Goal: Task Accomplishment & Management: Use online tool/utility

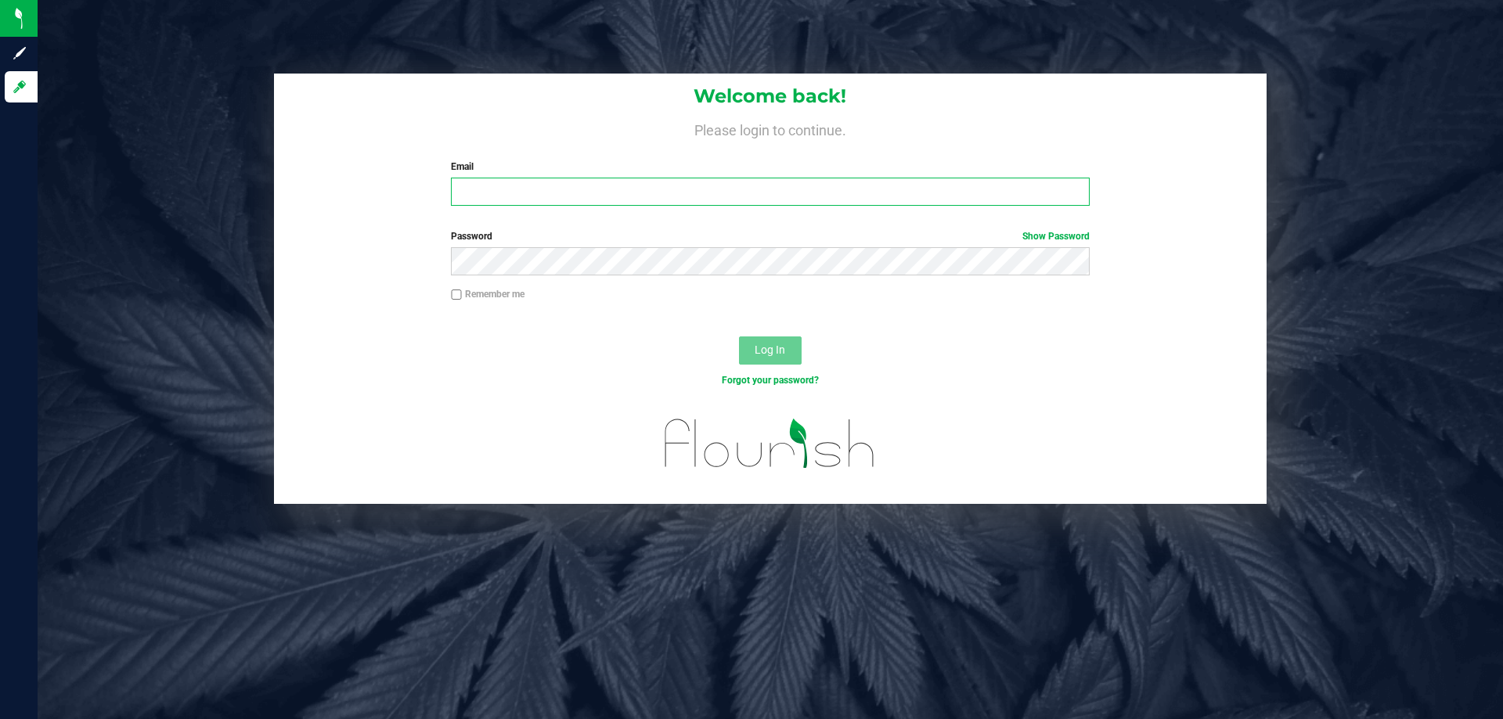
click at [489, 186] on input "Email" at bounding box center [770, 192] width 638 height 28
type input "[EMAIL_ADDRESS][DOMAIN_NAME]"
click at [739, 337] on button "Log In" at bounding box center [770, 351] width 63 height 28
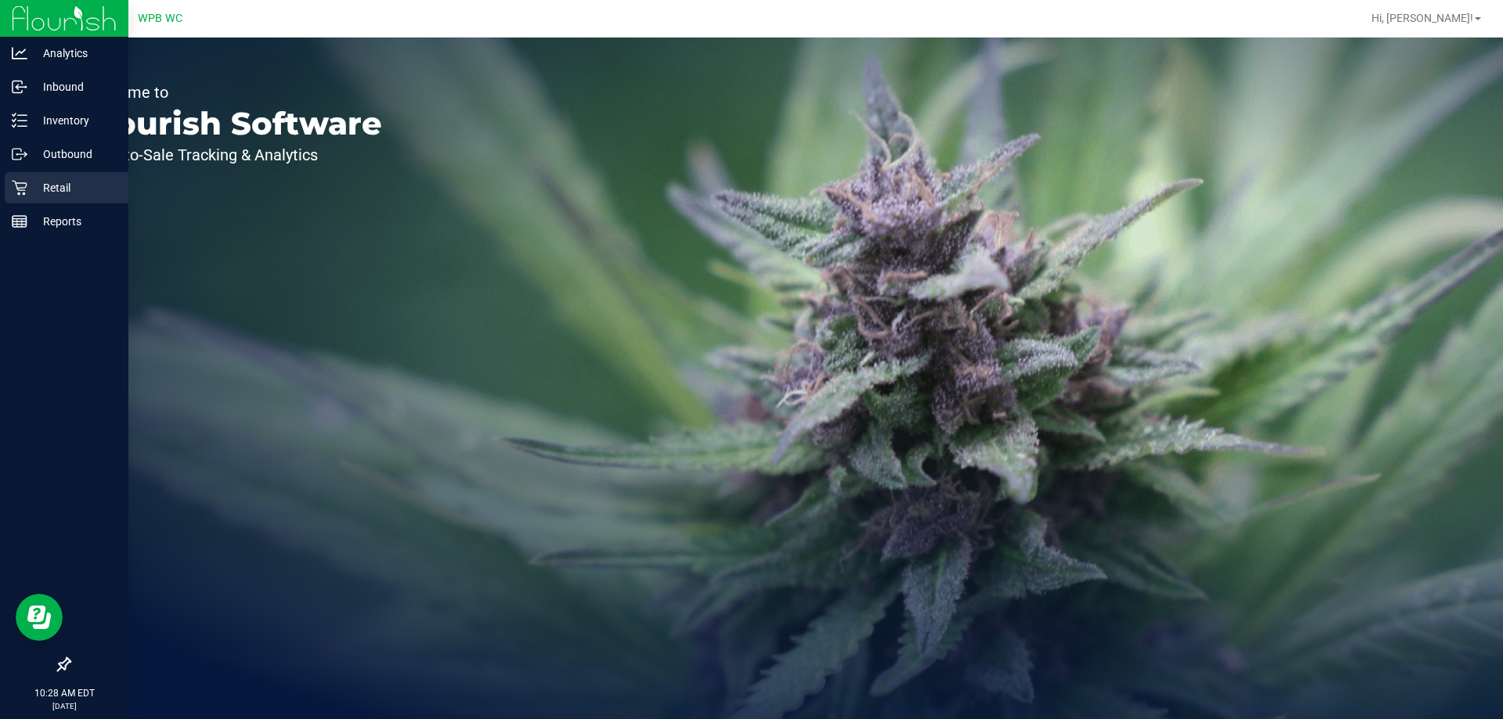
click at [34, 189] on p "Retail" at bounding box center [74, 187] width 94 height 19
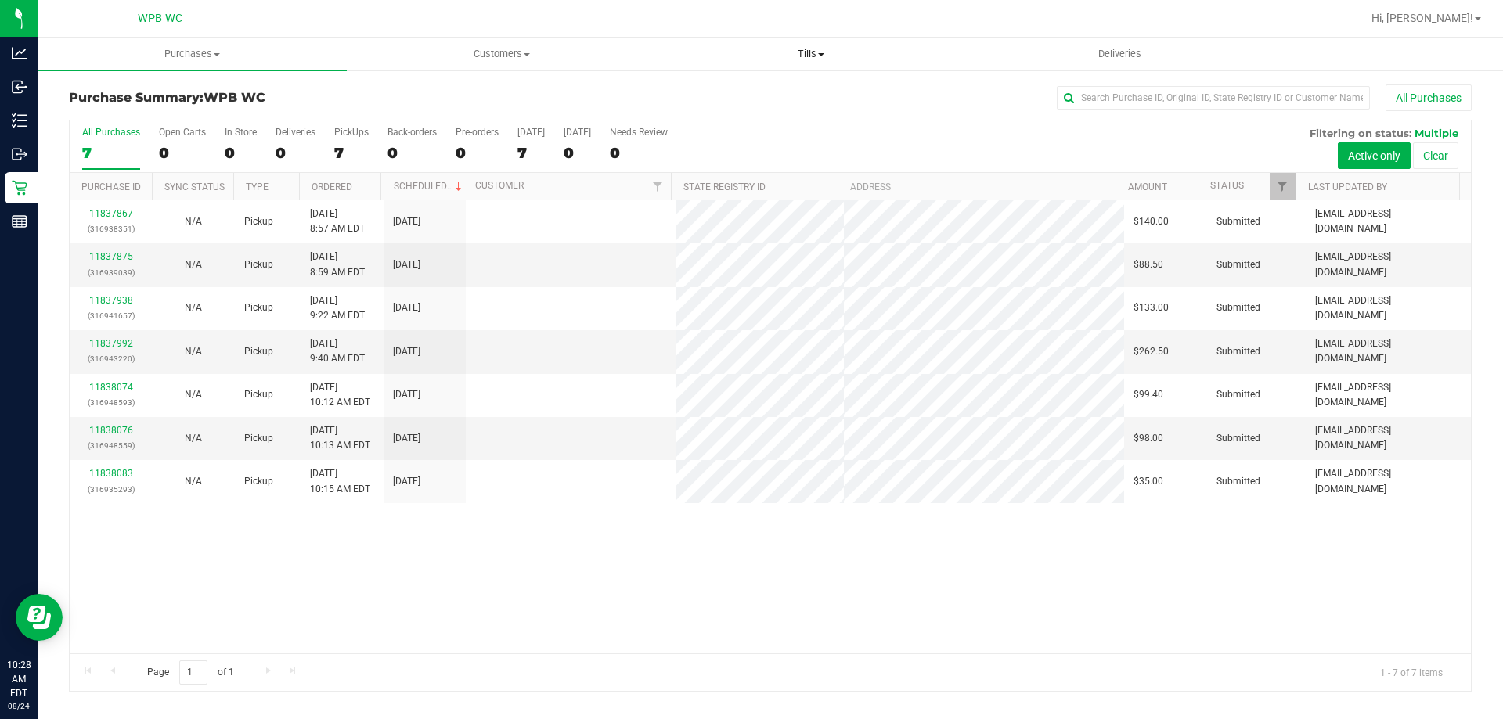
click at [795, 57] on span "Tills" at bounding box center [811, 54] width 308 height 14
click at [734, 95] on span "Manage tills" at bounding box center [709, 94] width 106 height 13
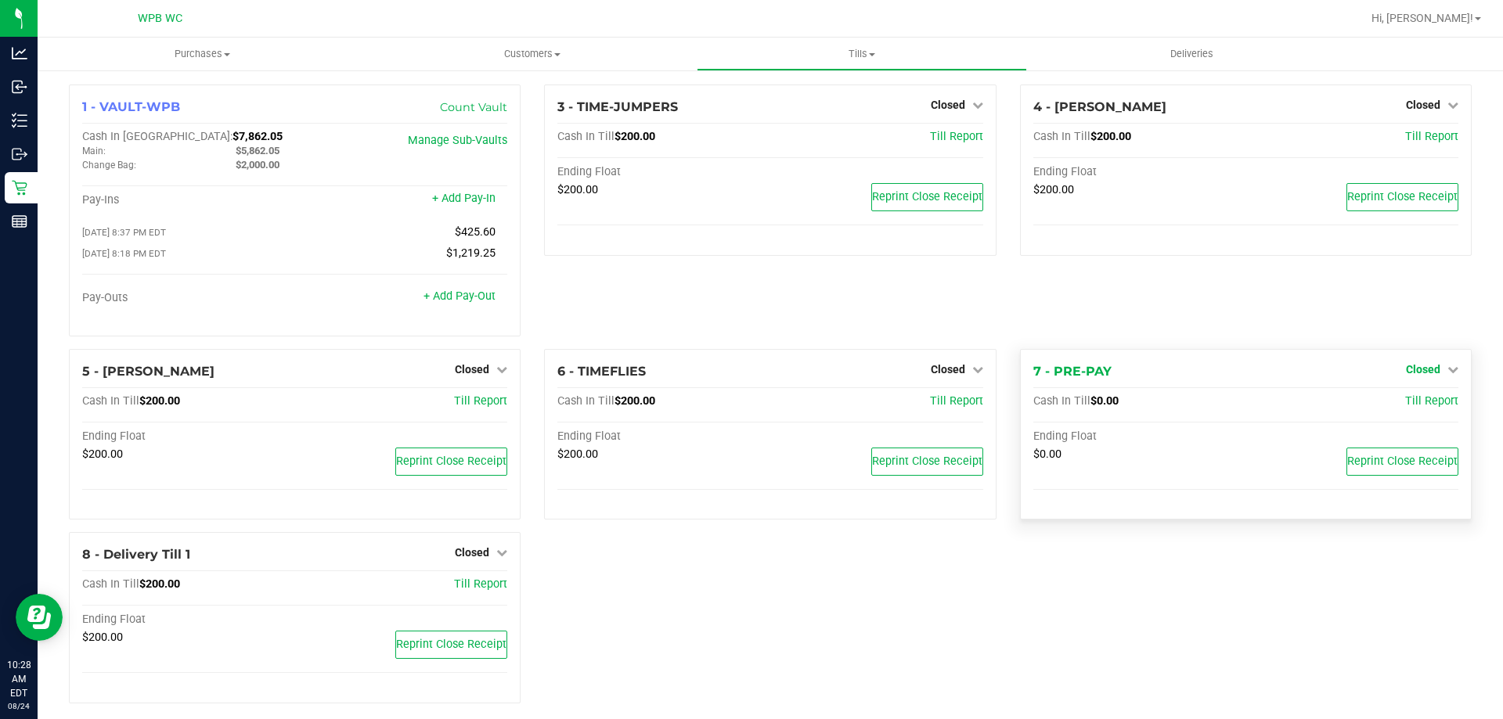
click at [1417, 374] on span "Closed" at bounding box center [1423, 369] width 34 height 13
click at [1406, 403] on link "Open Till" at bounding box center [1422, 401] width 41 height 13
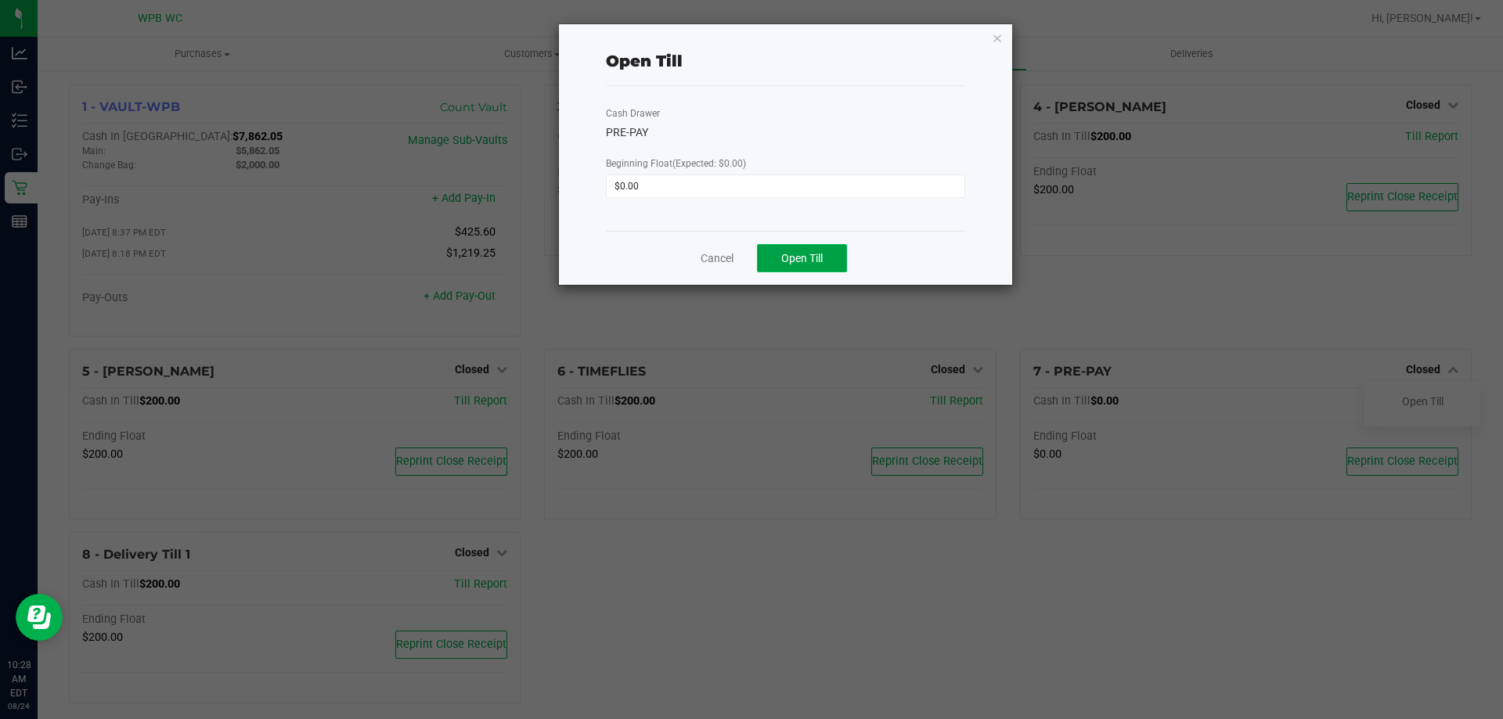
click at [823, 262] on span "Open Till" at bounding box center [801, 258] width 41 height 13
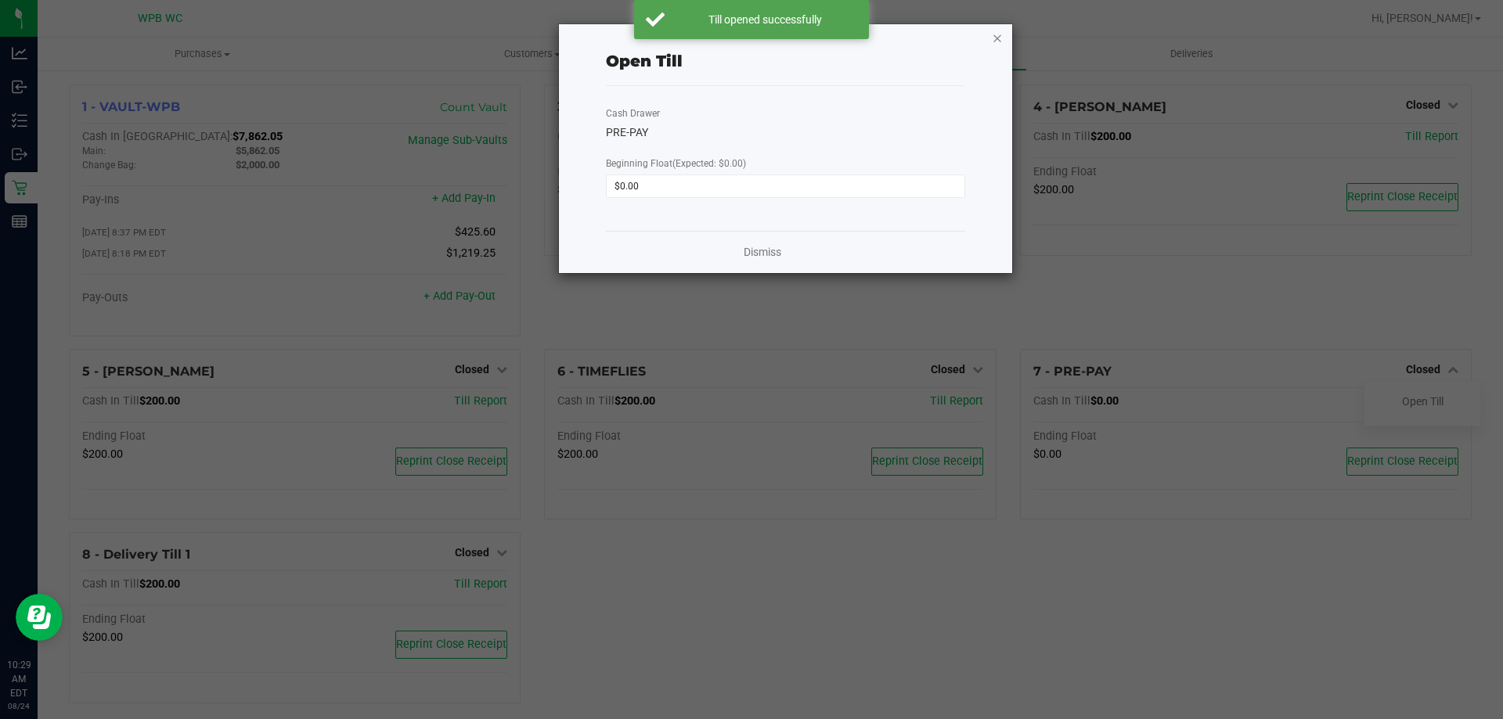
click at [997, 40] on icon "button" at bounding box center [997, 37] width 11 height 19
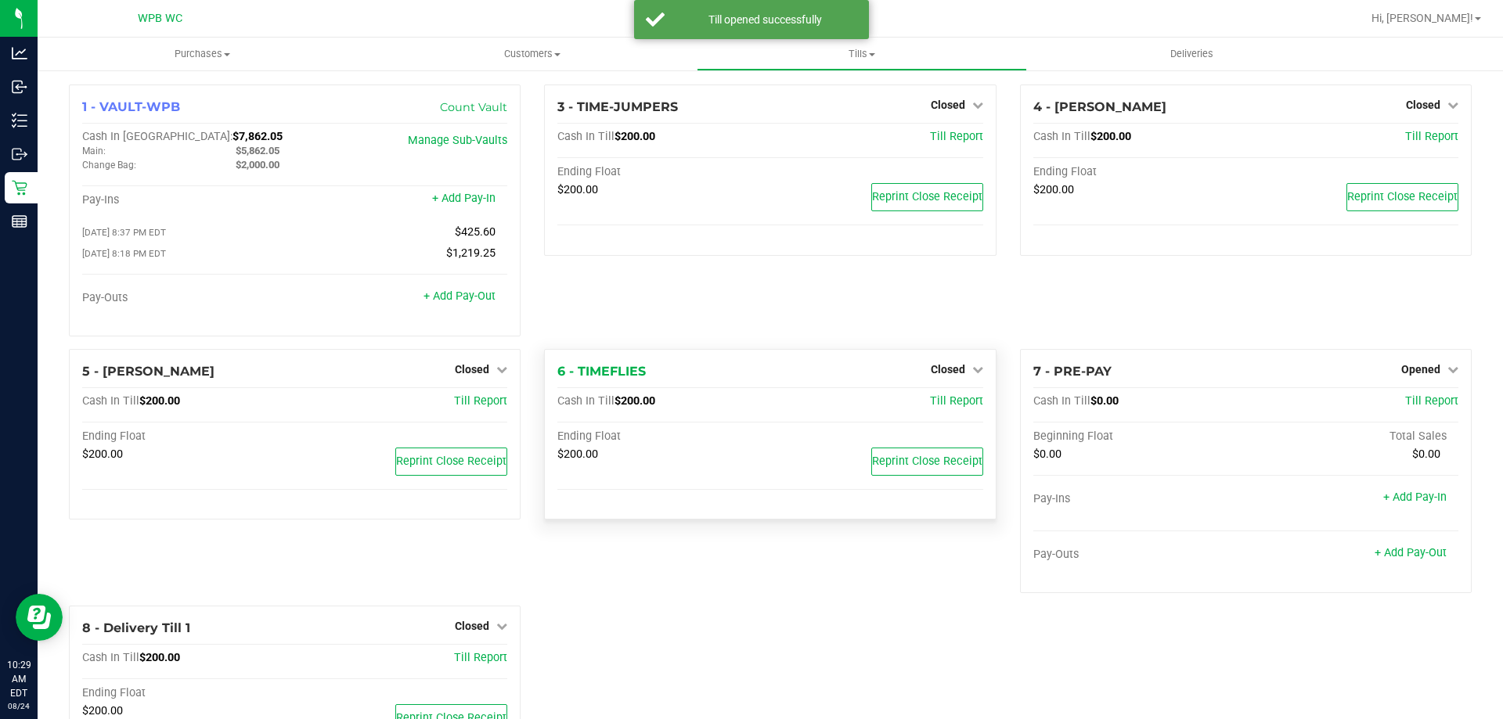
click at [964, 381] on div "6 - TIMEFLIES Closed Open Till" at bounding box center [769, 371] width 425 height 19
click at [972, 374] on icon at bounding box center [977, 369] width 11 height 11
click at [959, 401] on link "Open Till" at bounding box center [947, 401] width 41 height 13
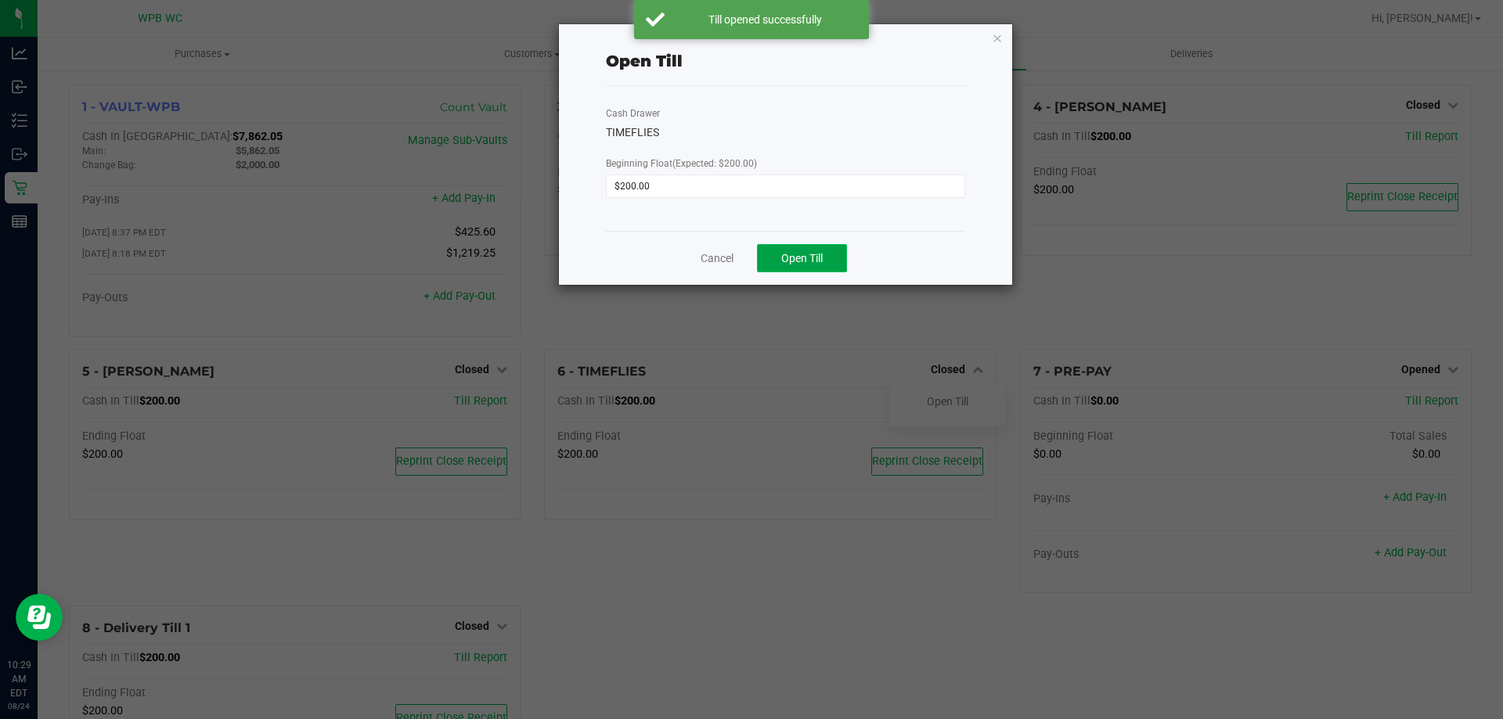
click at [819, 265] on span "Open Till" at bounding box center [801, 258] width 41 height 13
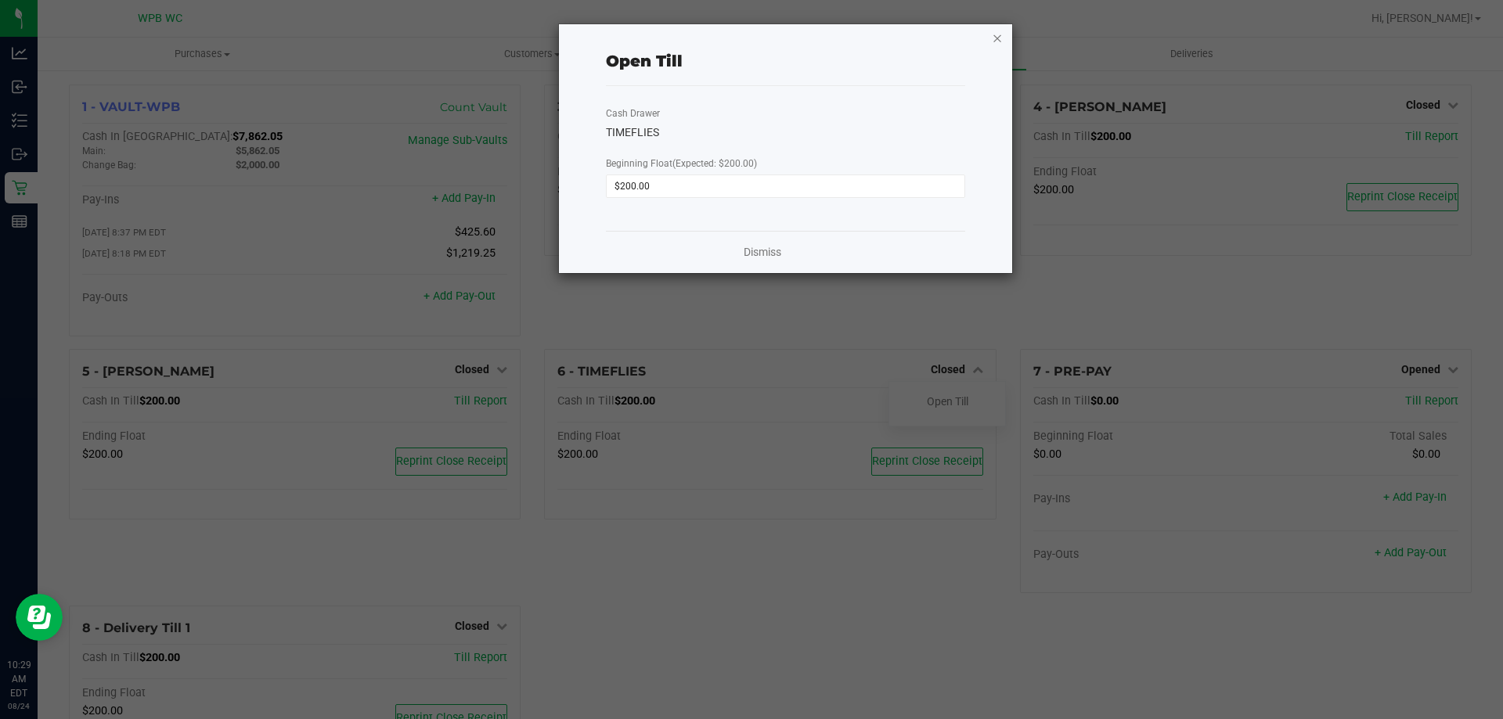
click at [999, 43] on icon "button" at bounding box center [997, 37] width 11 height 19
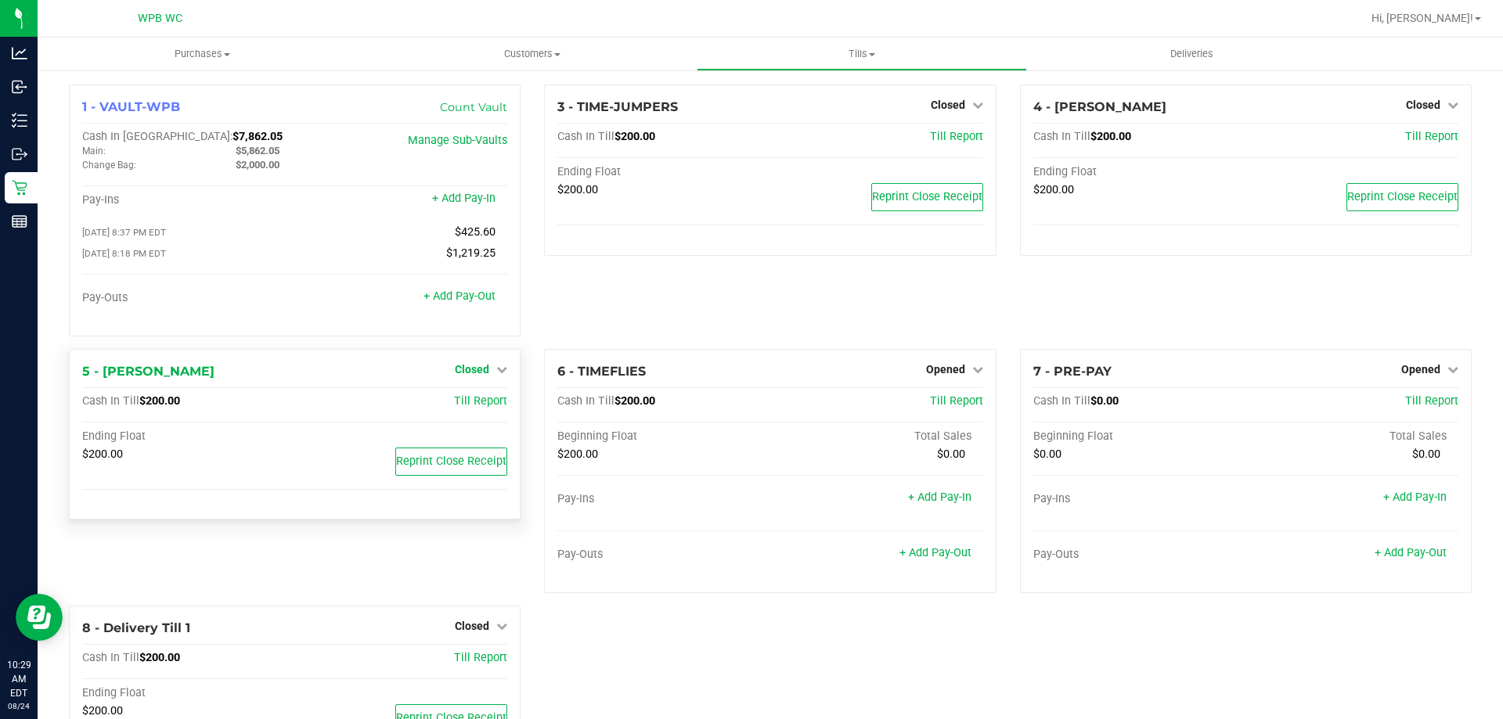
click at [488, 371] on link "Closed" at bounding box center [481, 369] width 52 height 13
click at [483, 402] on link "Open Till" at bounding box center [471, 401] width 41 height 13
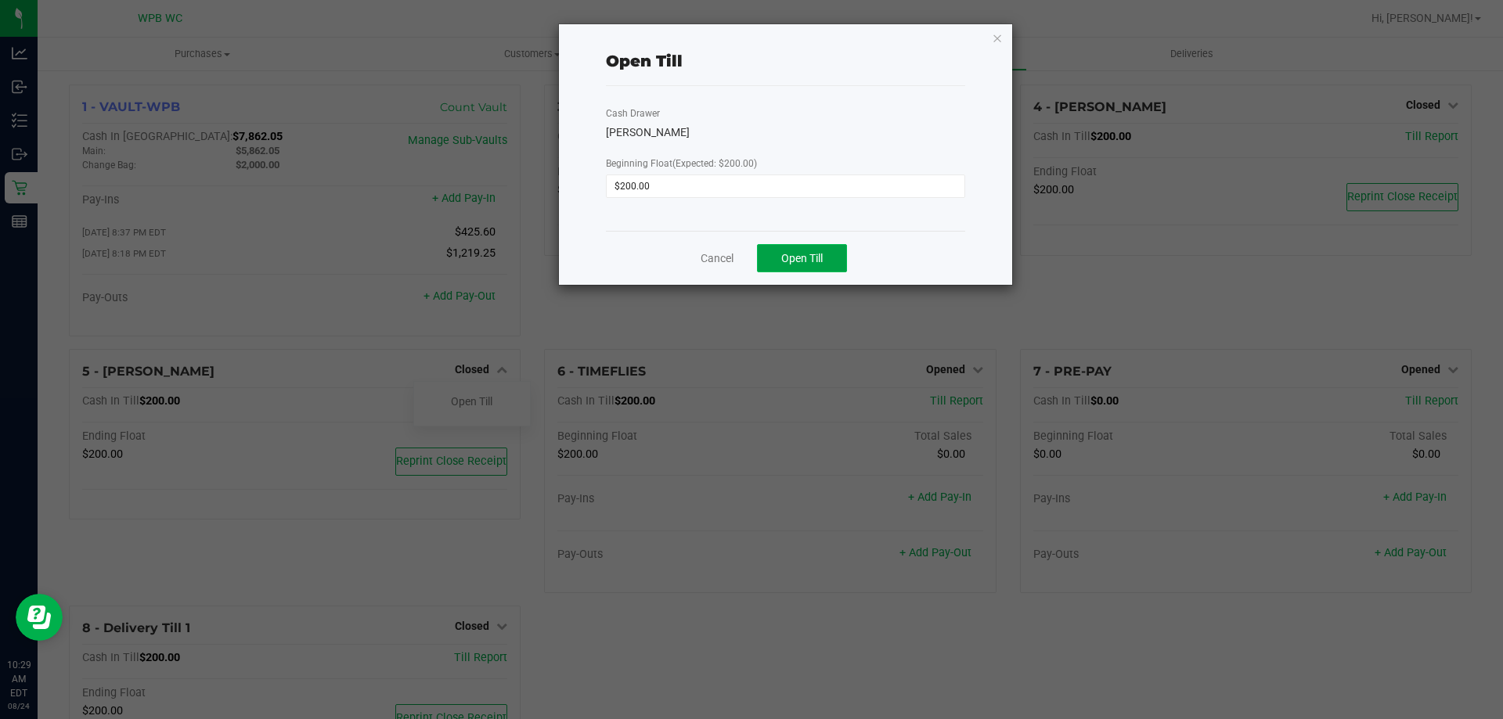
click at [797, 265] on button "Open Till" at bounding box center [802, 258] width 90 height 28
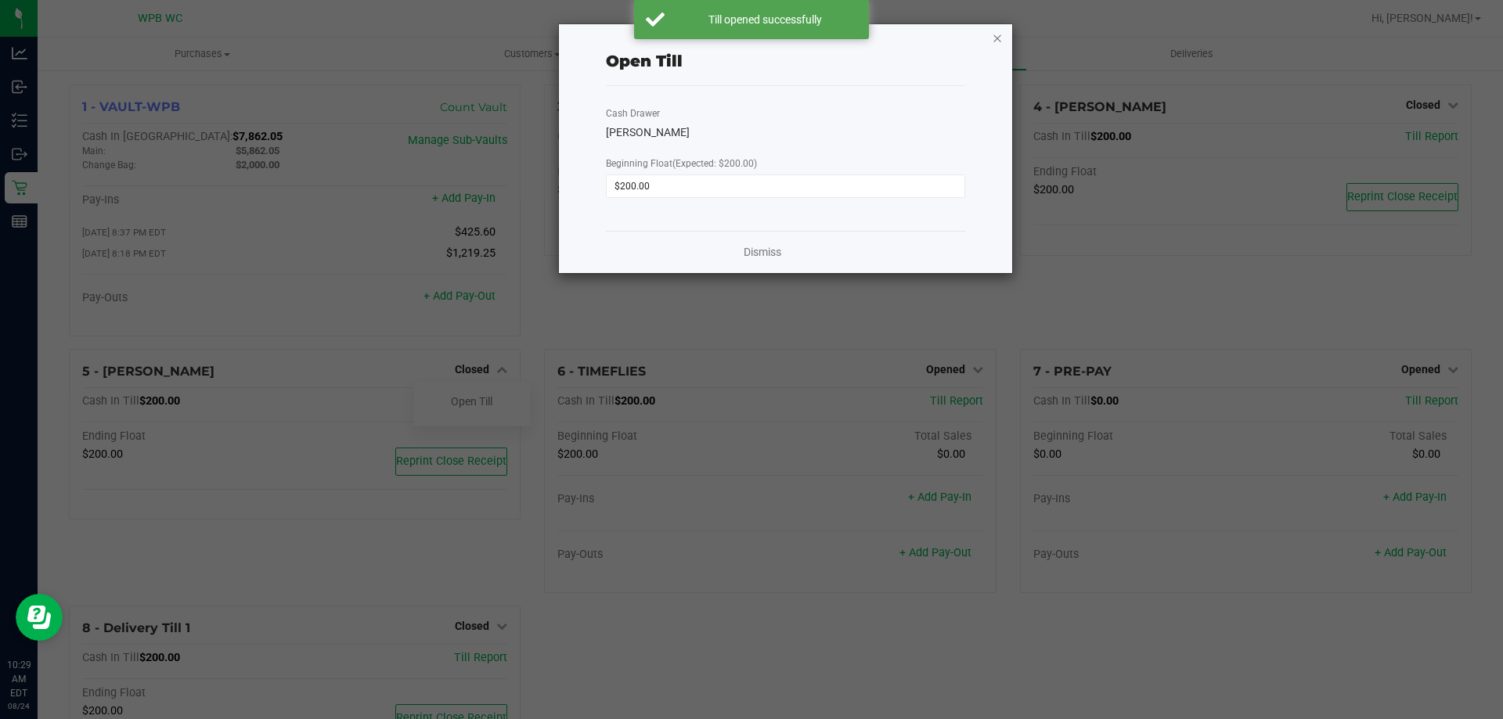
click at [993, 38] on icon "button" at bounding box center [997, 37] width 11 height 19
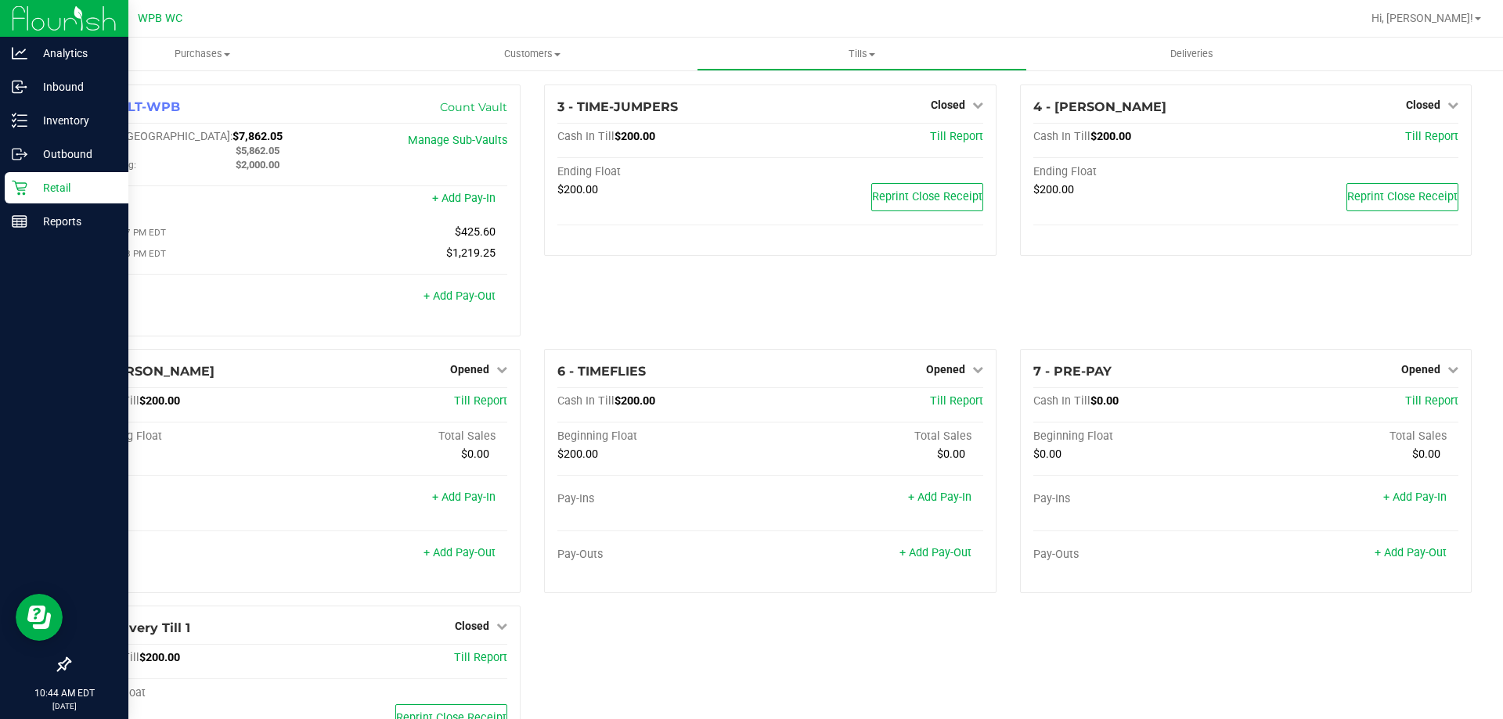
click at [37, 180] on p "Retail" at bounding box center [74, 187] width 94 height 19
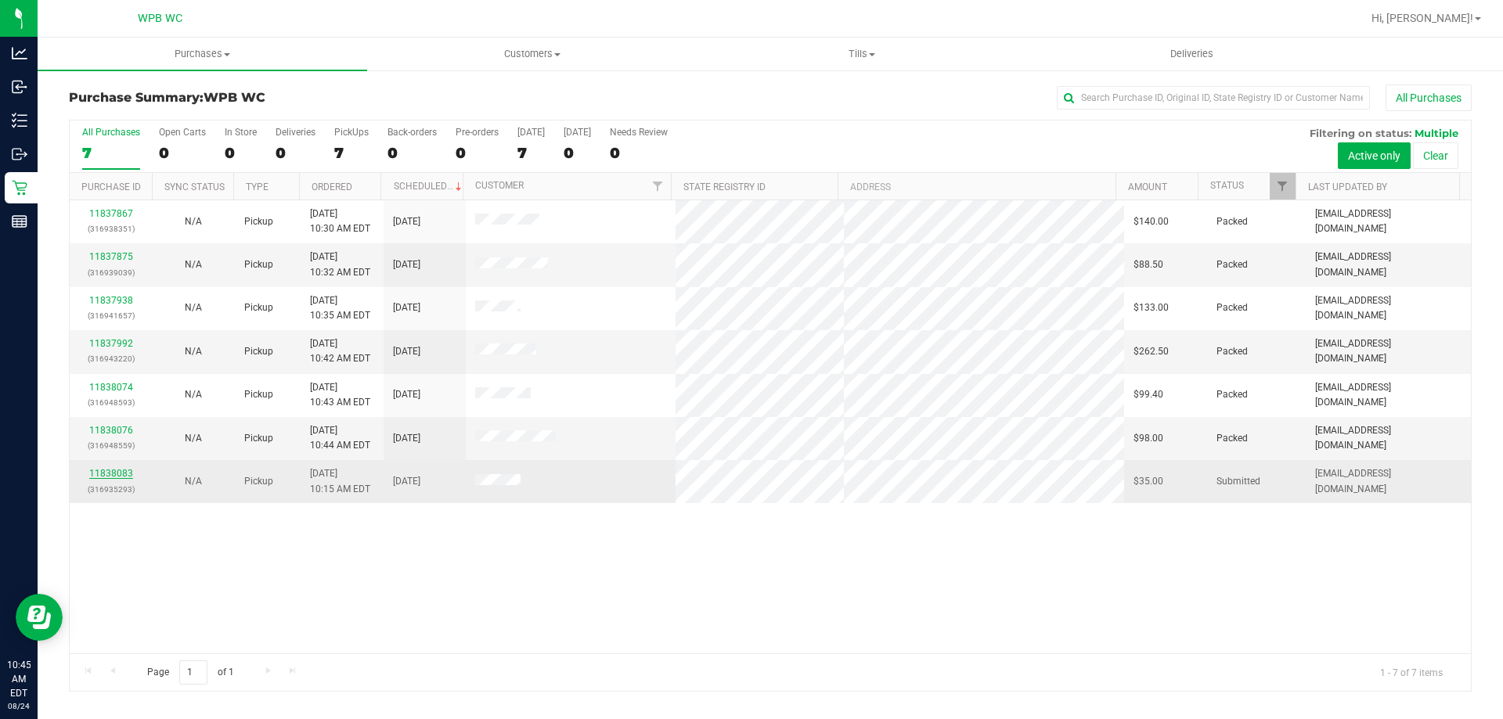
click at [107, 477] on link "11838083" at bounding box center [111, 473] width 44 height 11
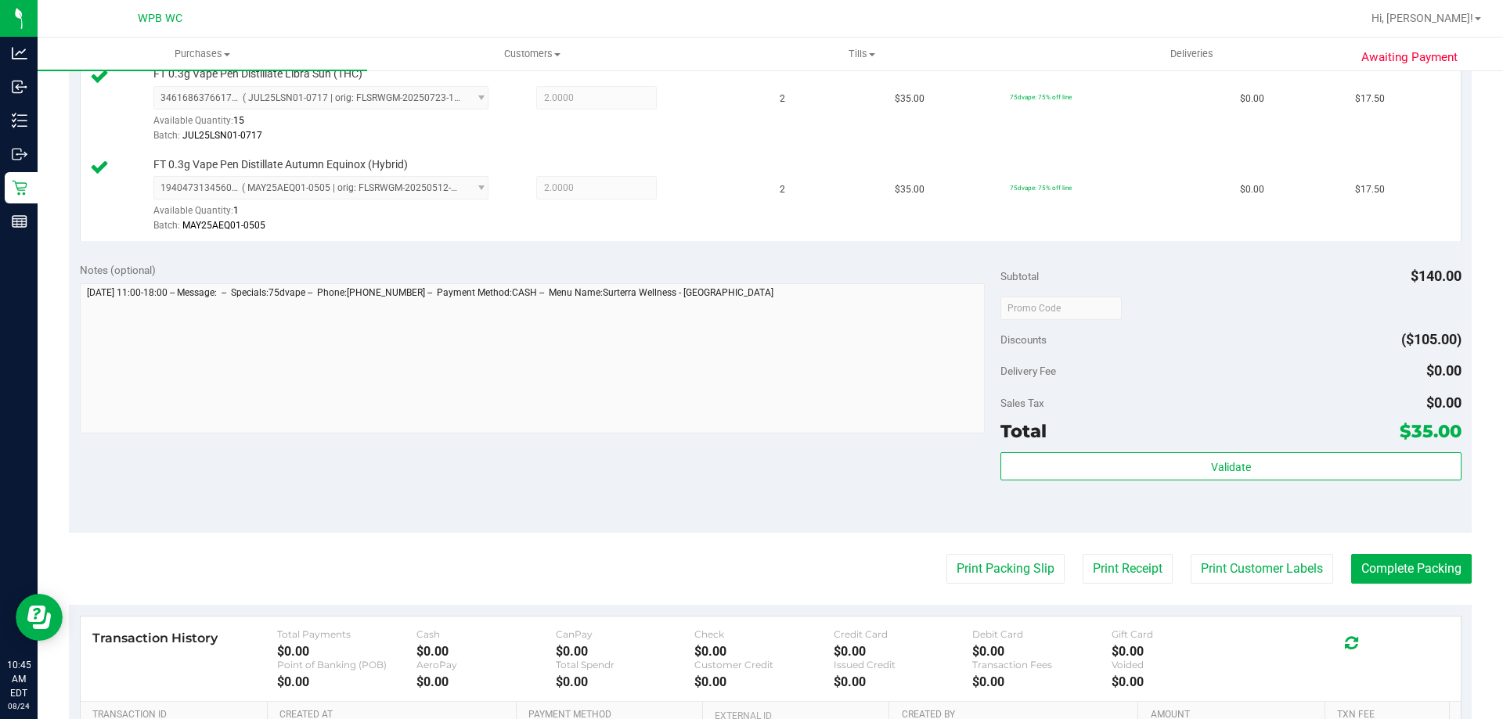
scroll to position [470, 0]
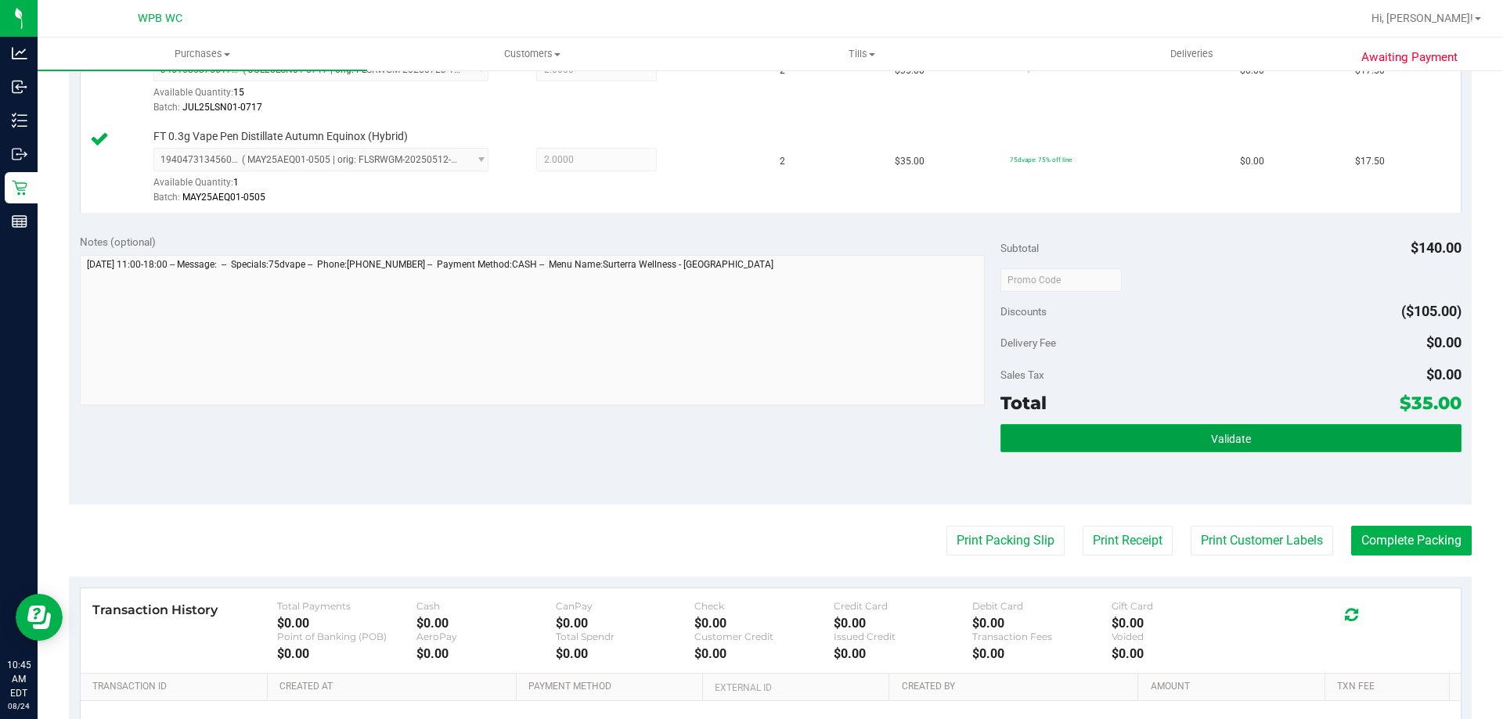
click at [1154, 447] on button "Validate" at bounding box center [1230, 438] width 460 height 28
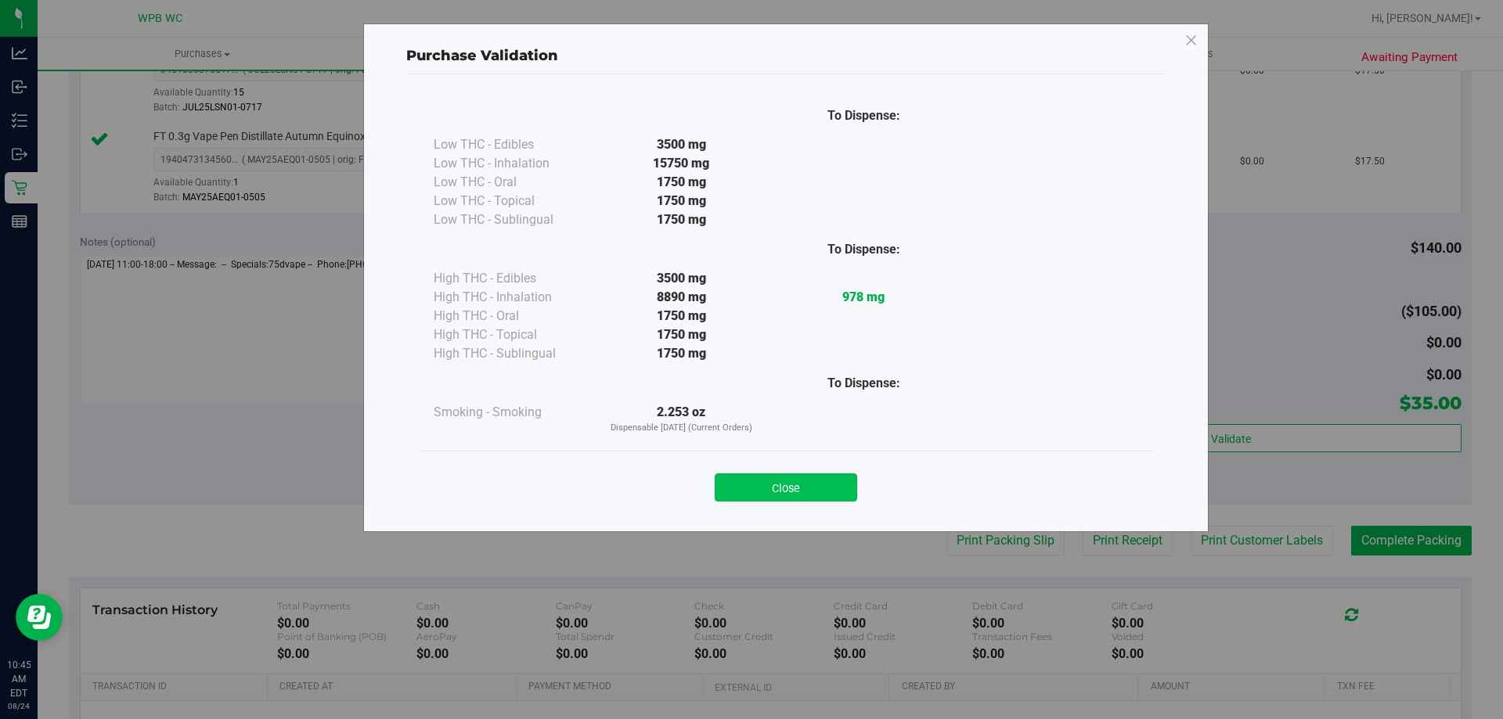
click at [790, 484] on button "Close" at bounding box center [786, 487] width 142 height 28
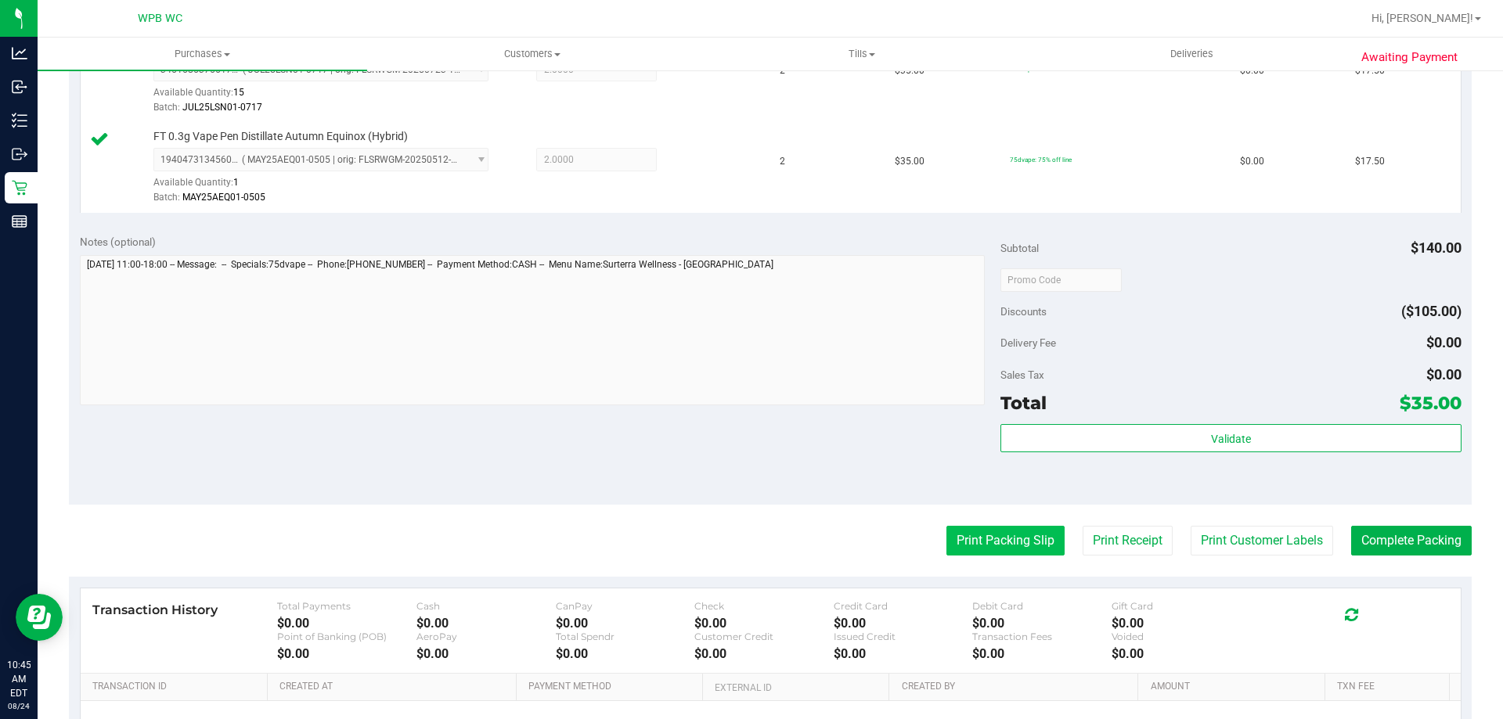
click at [985, 545] on button "Print Packing Slip" at bounding box center [1005, 541] width 118 height 30
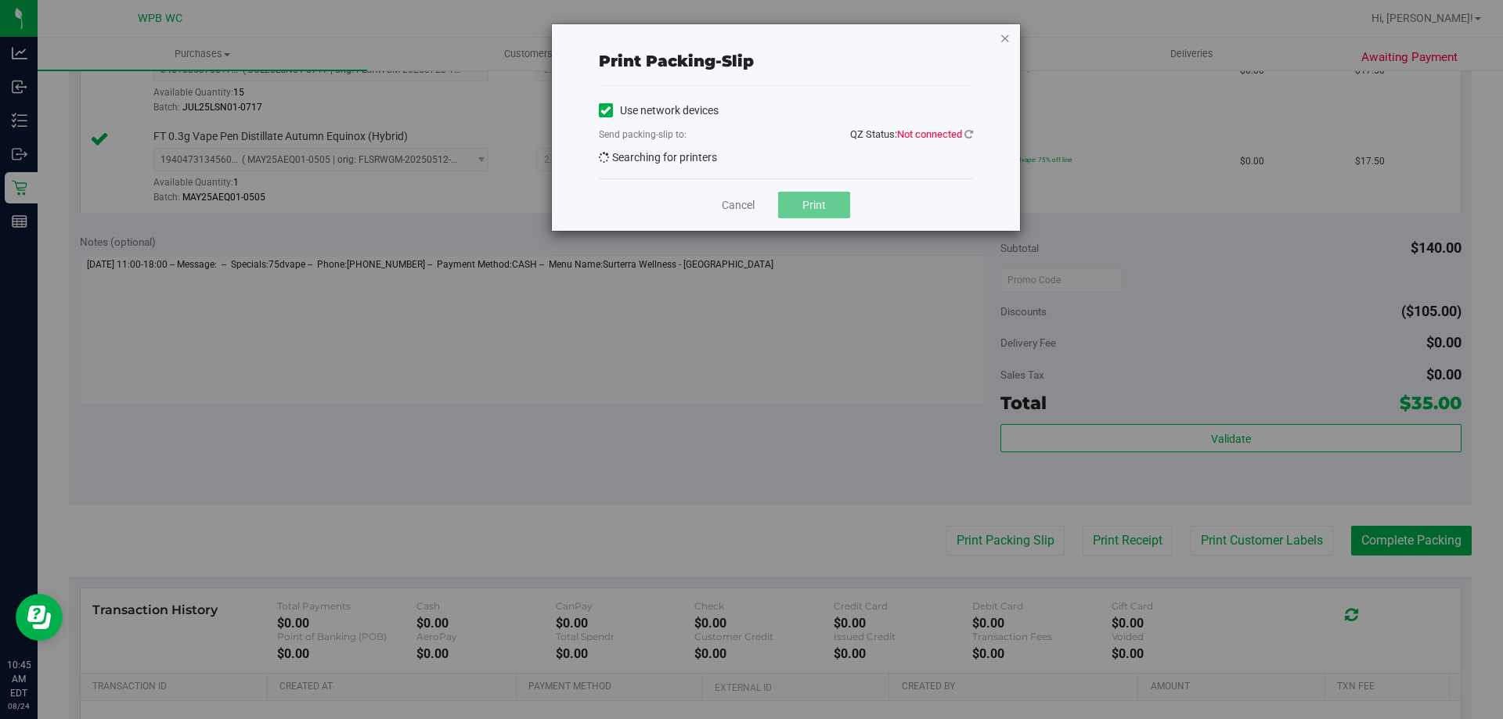
click at [1001, 32] on icon "button" at bounding box center [1004, 37] width 11 height 19
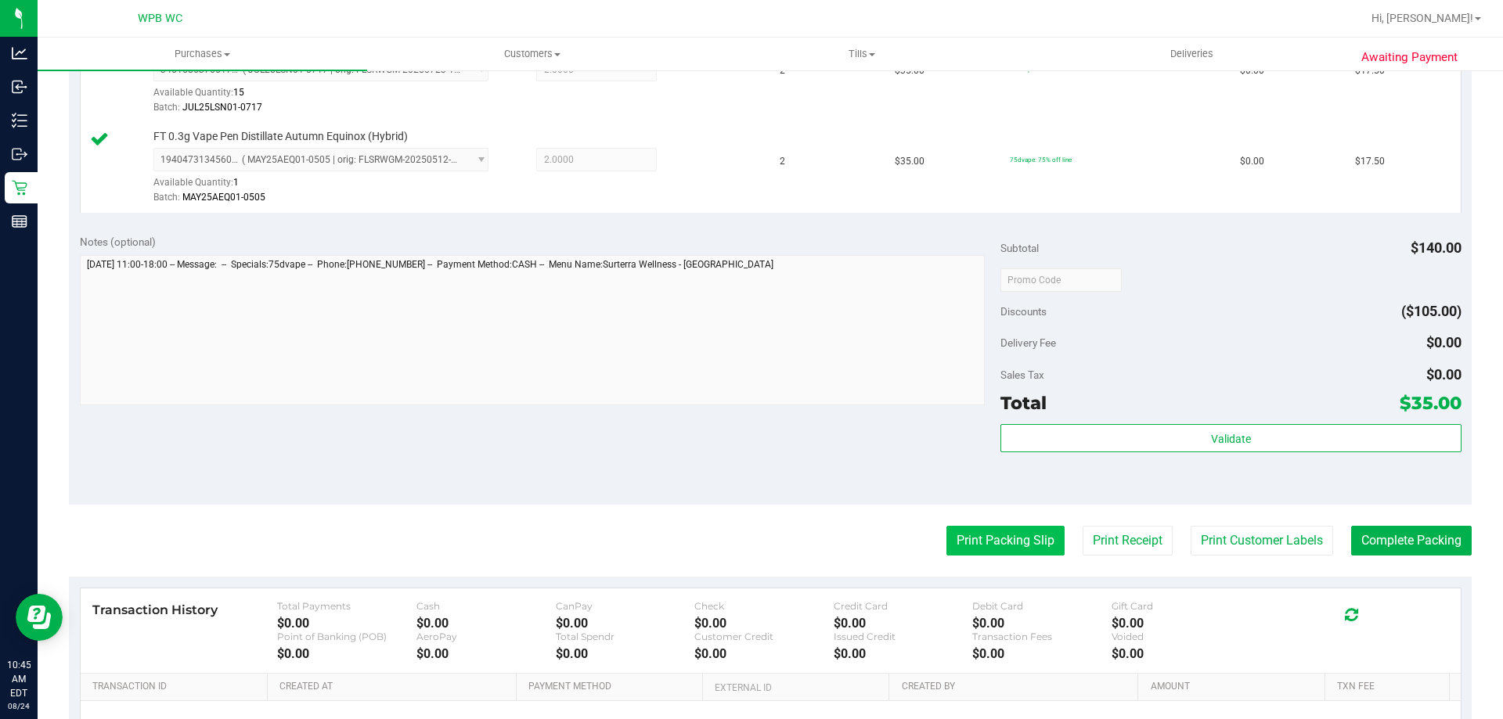
click at [1032, 529] on button "Print Packing Slip" at bounding box center [1005, 541] width 118 height 30
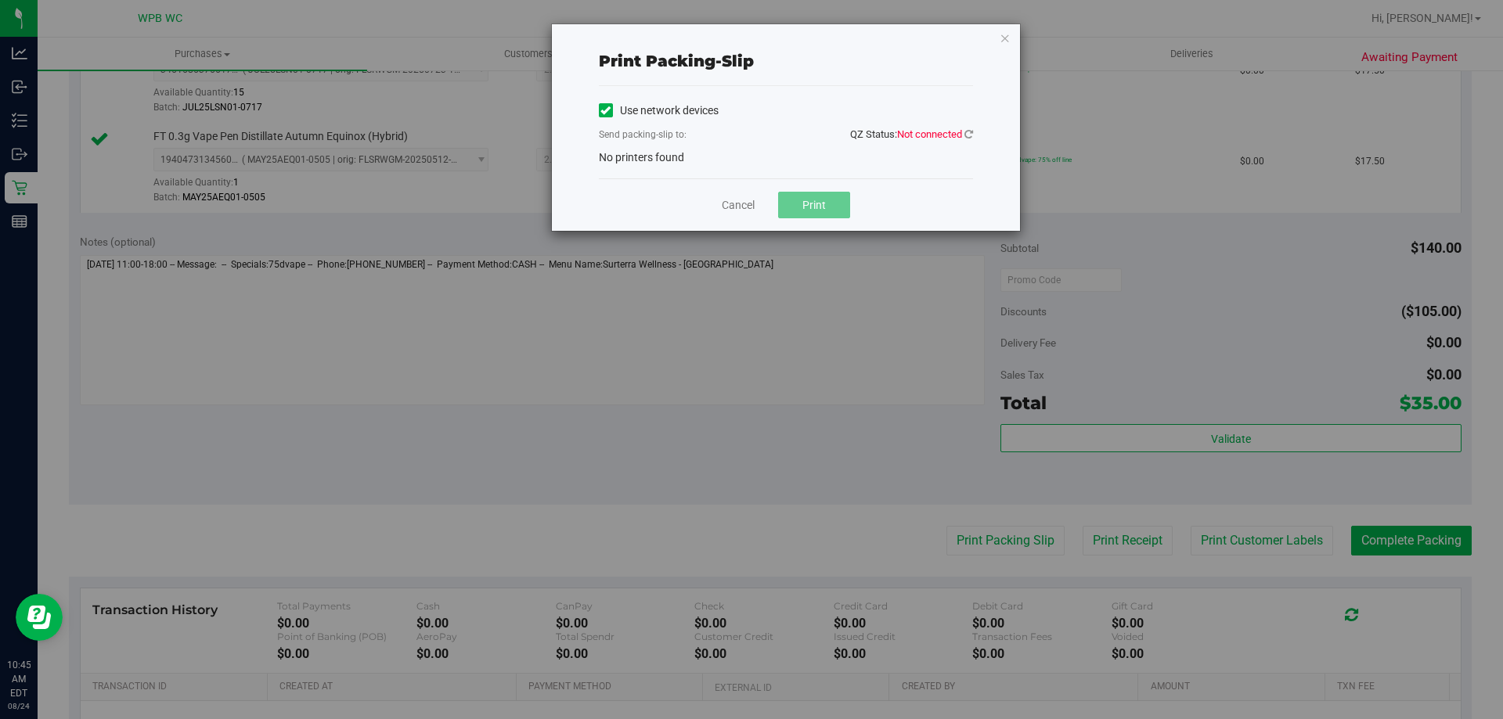
click at [956, 132] on span "Not connected" at bounding box center [929, 134] width 65 height 12
click at [974, 140] on div "Print packing-slip Use network devices Send packing-slip to: QZ Status: Not con…" at bounding box center [786, 127] width 468 height 207
click at [971, 136] on icon at bounding box center [968, 134] width 9 height 10
click at [967, 135] on icon at bounding box center [968, 134] width 9 height 10
click at [1005, 34] on icon "button" at bounding box center [1004, 37] width 11 height 19
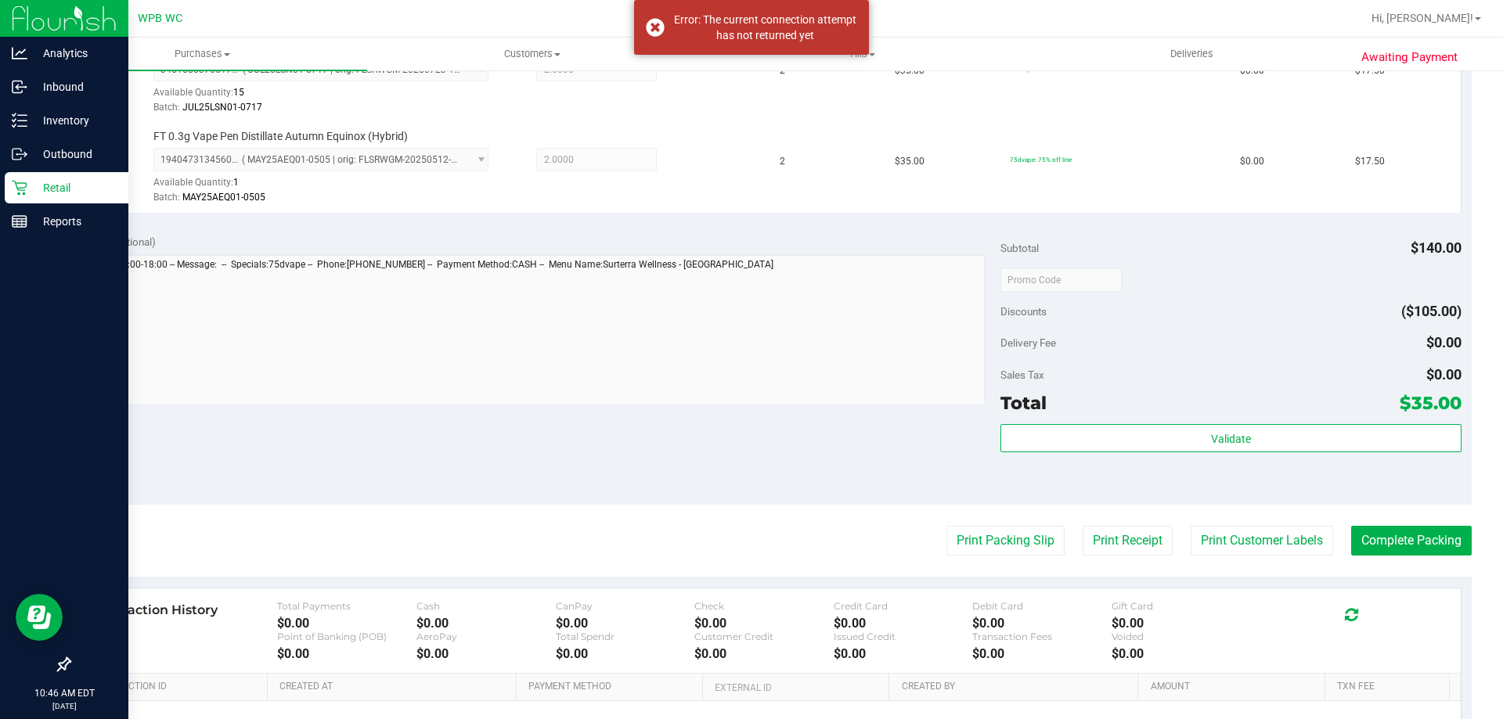
click at [27, 183] on icon at bounding box center [20, 188] width 16 height 16
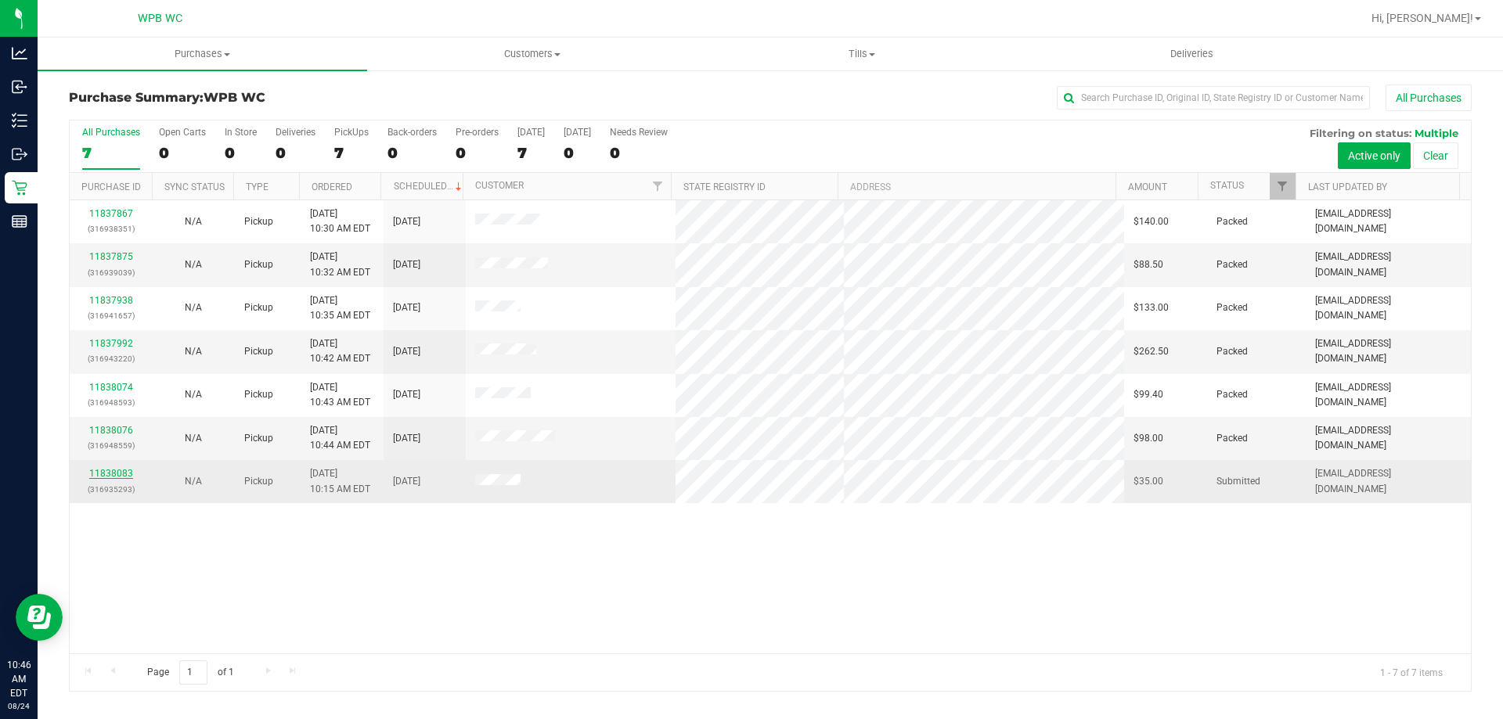
click at [127, 469] on link "11838083" at bounding box center [111, 473] width 44 height 11
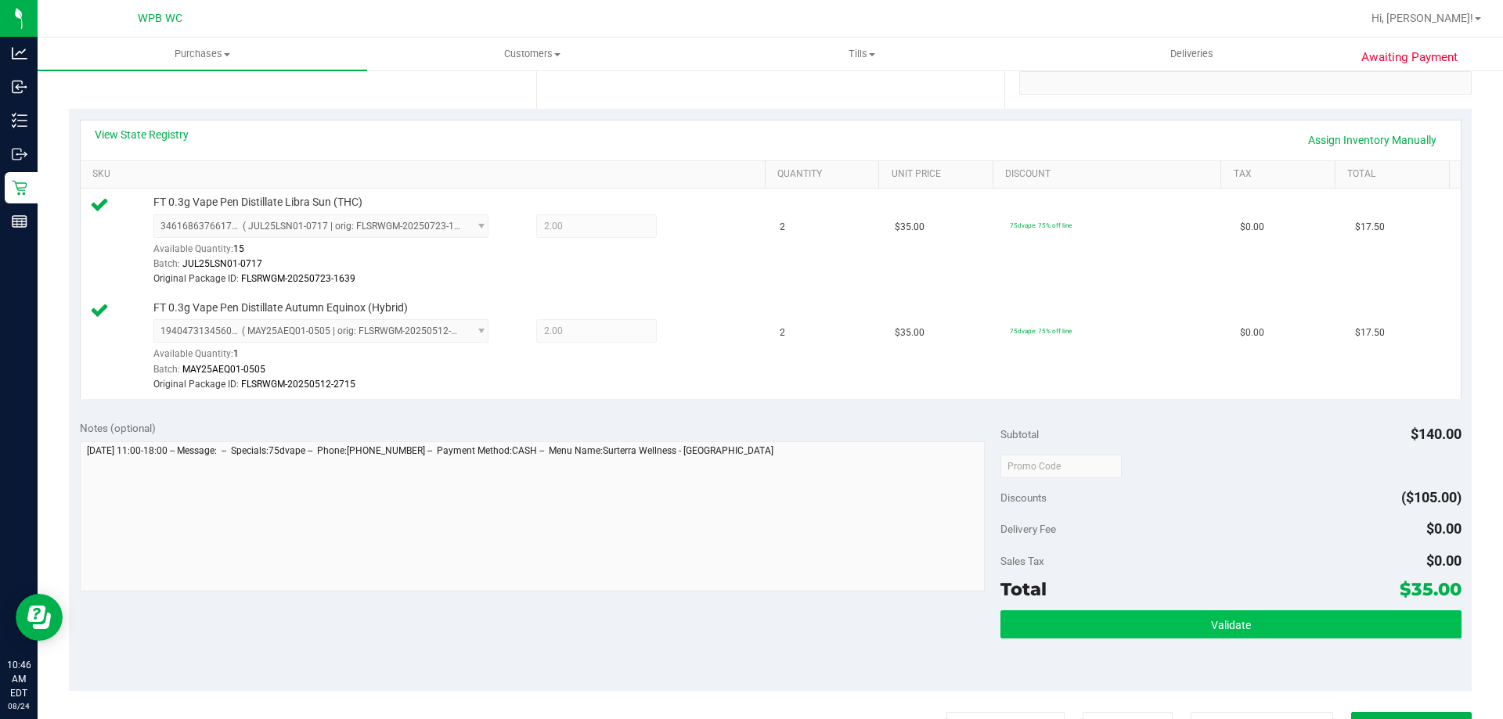
scroll to position [548, 0]
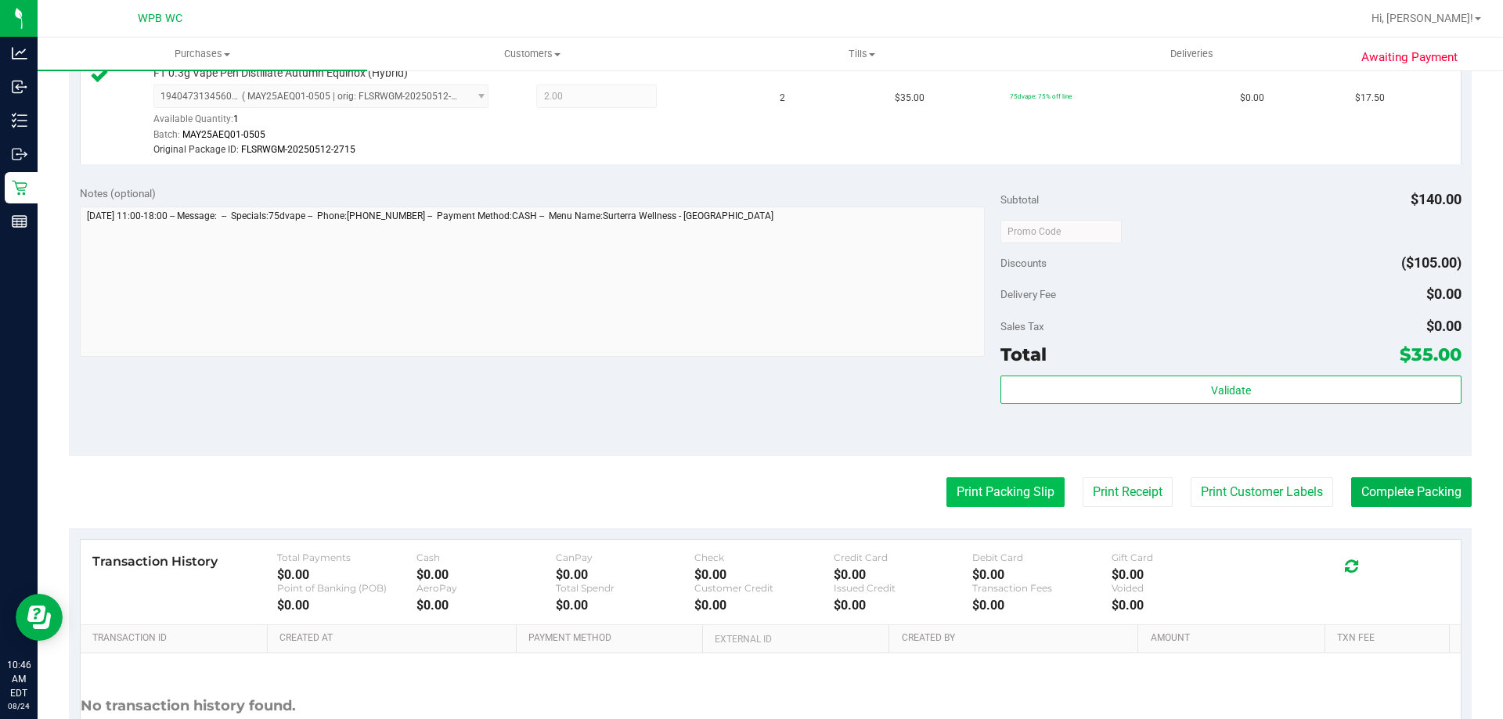
click at [946, 492] on button "Print Packing Slip" at bounding box center [1005, 492] width 118 height 30
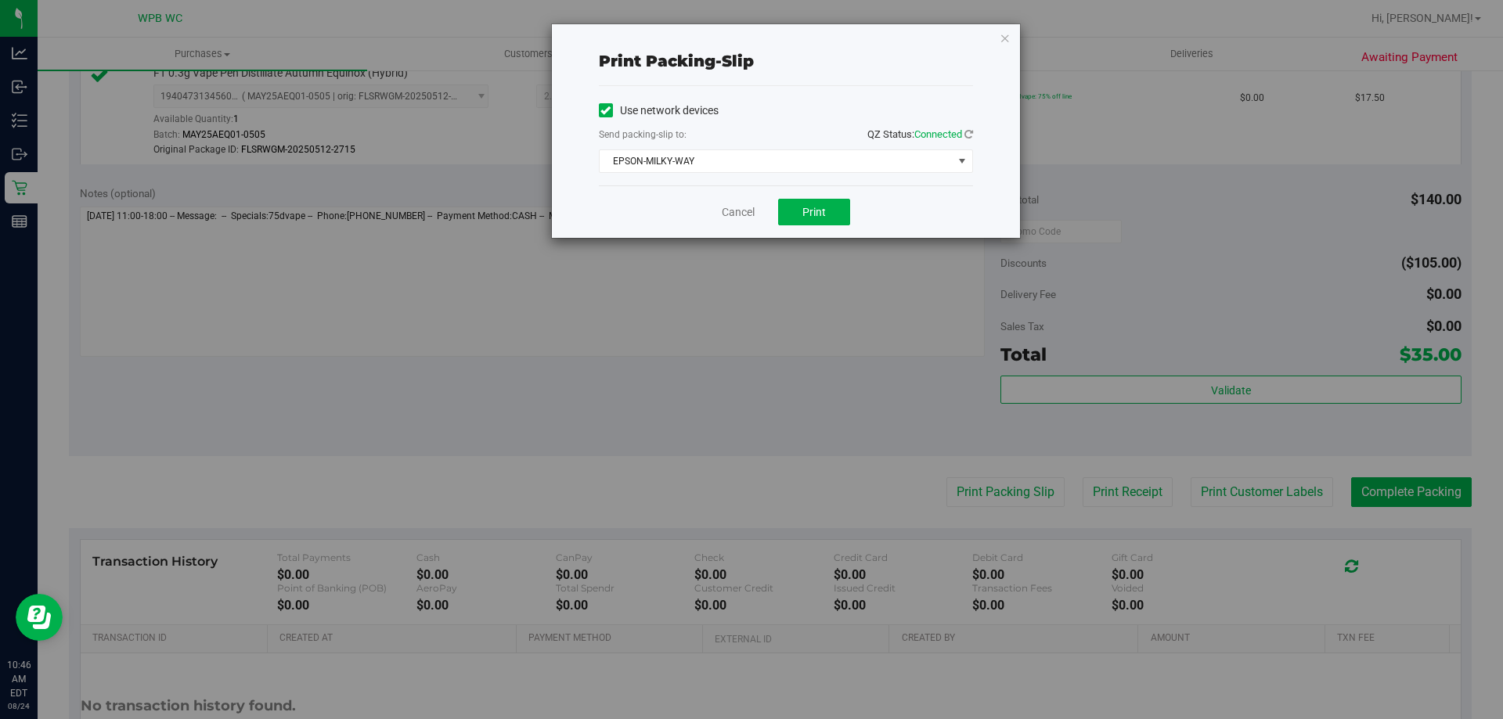
click at [993, 41] on div "Print packing-slip Use network devices Send packing-slip to: QZ Status: Connect…" at bounding box center [786, 131] width 468 height 214
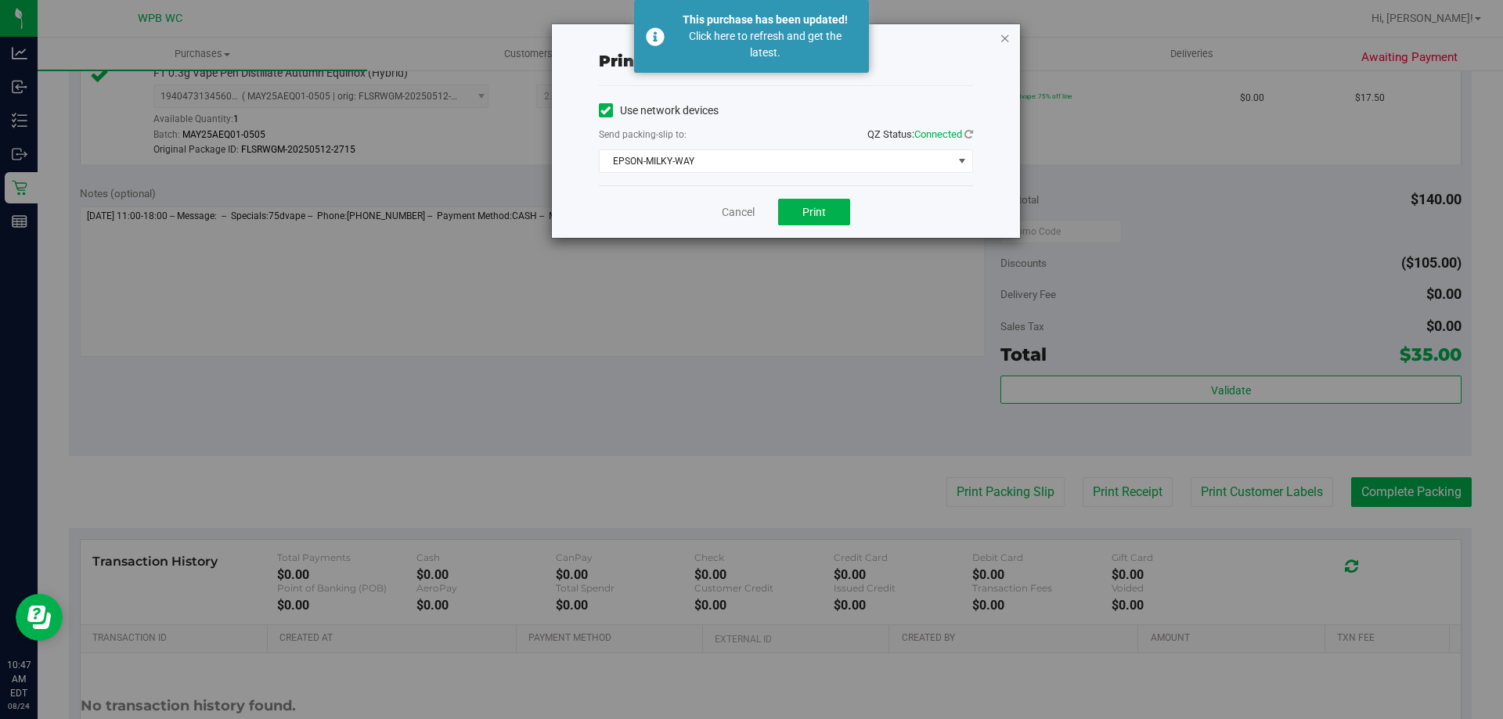
click at [1006, 36] on icon "button" at bounding box center [1004, 37] width 11 height 19
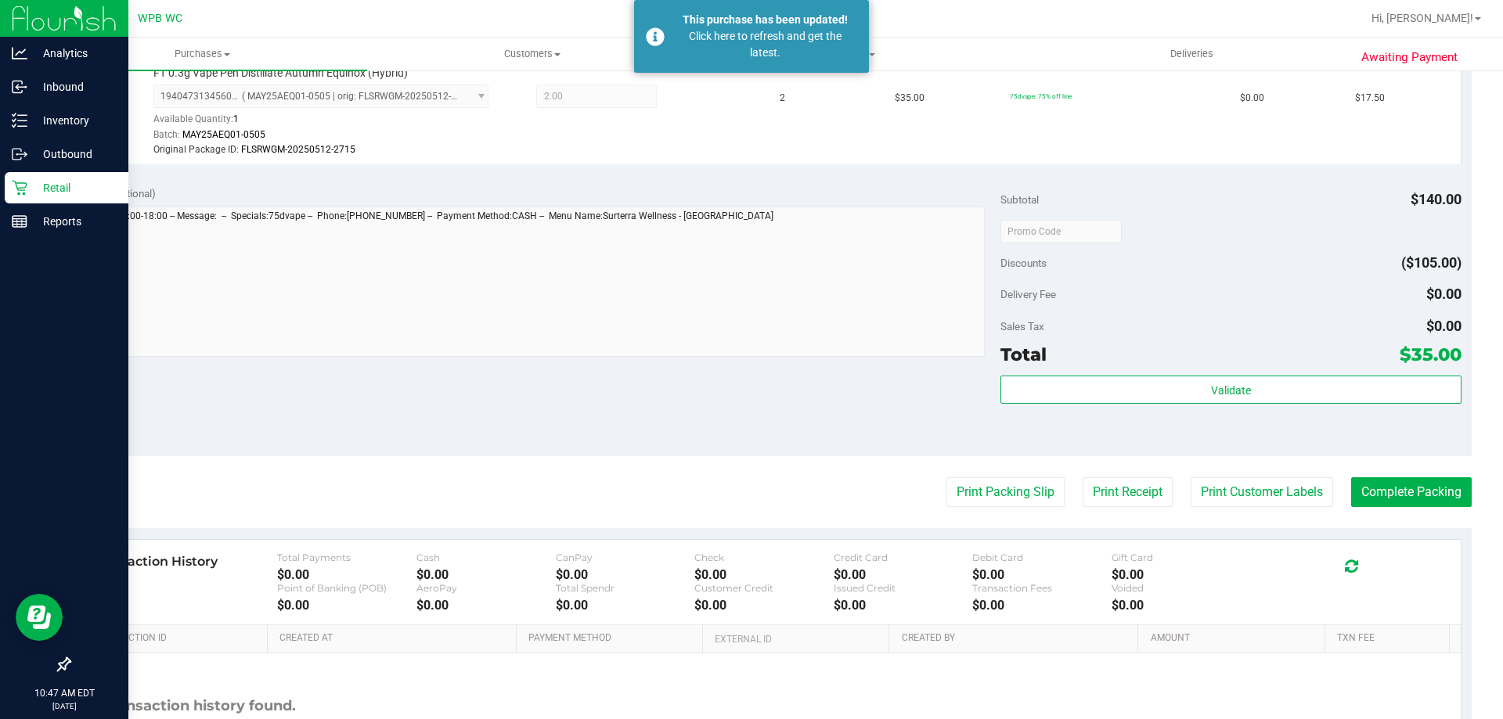
click at [74, 179] on p "Retail" at bounding box center [74, 187] width 94 height 19
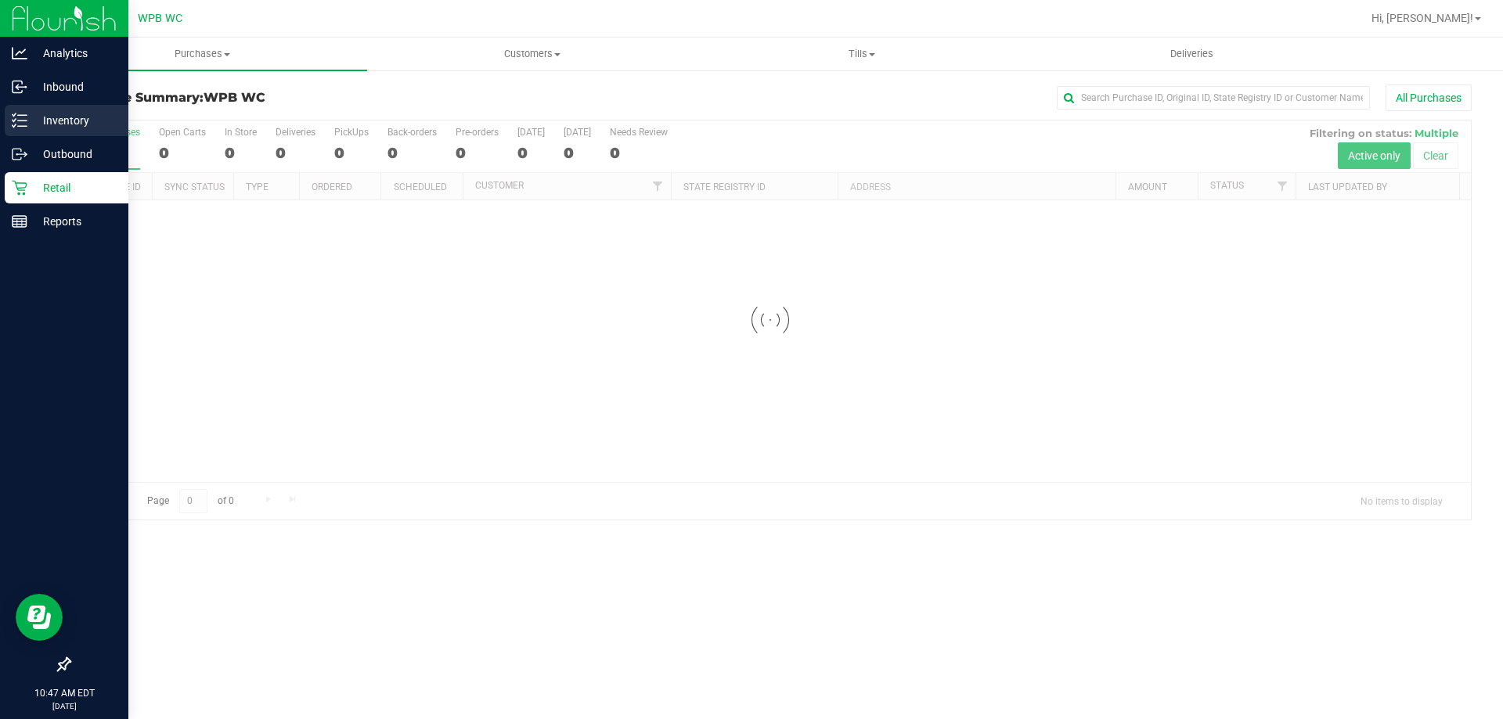
click at [79, 113] on p "Inventory" at bounding box center [74, 120] width 94 height 19
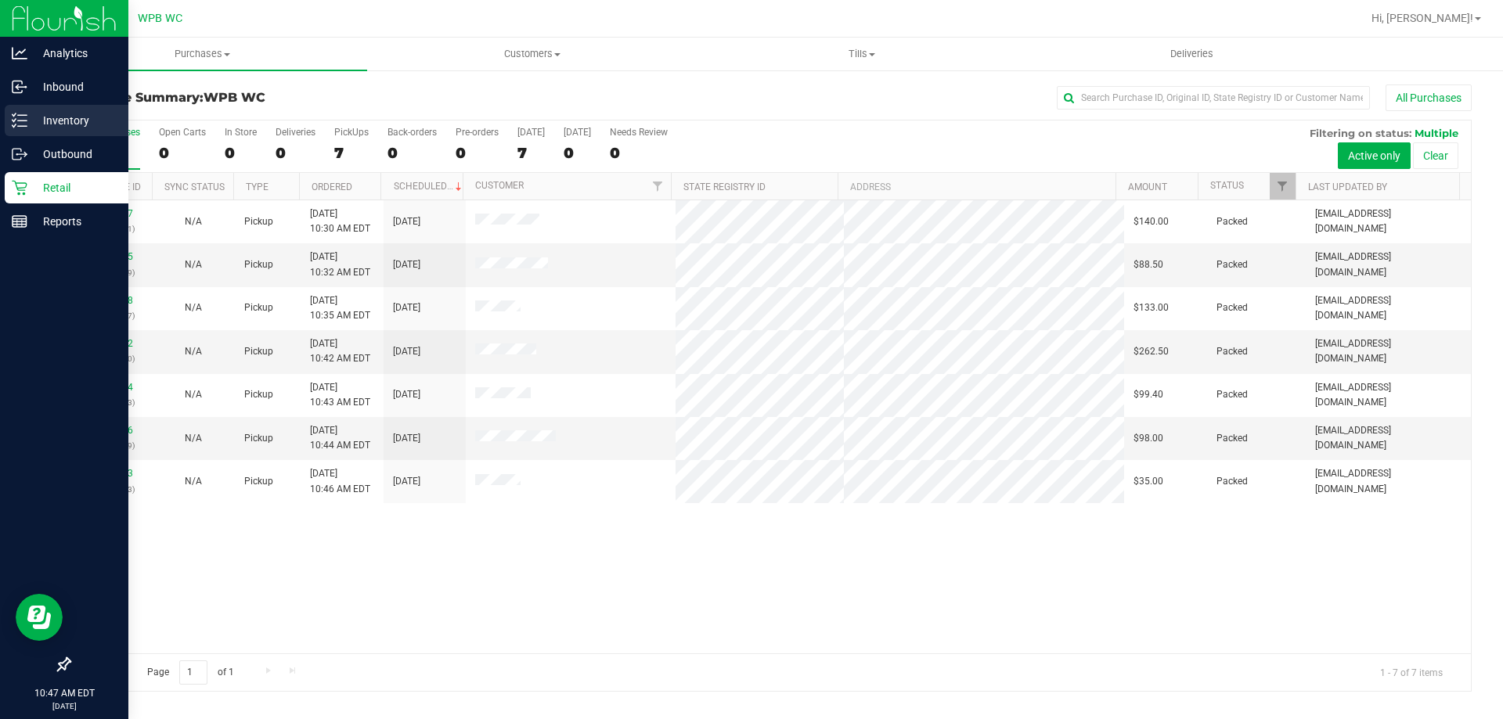
click at [31, 128] on p "Inventory" at bounding box center [74, 120] width 94 height 19
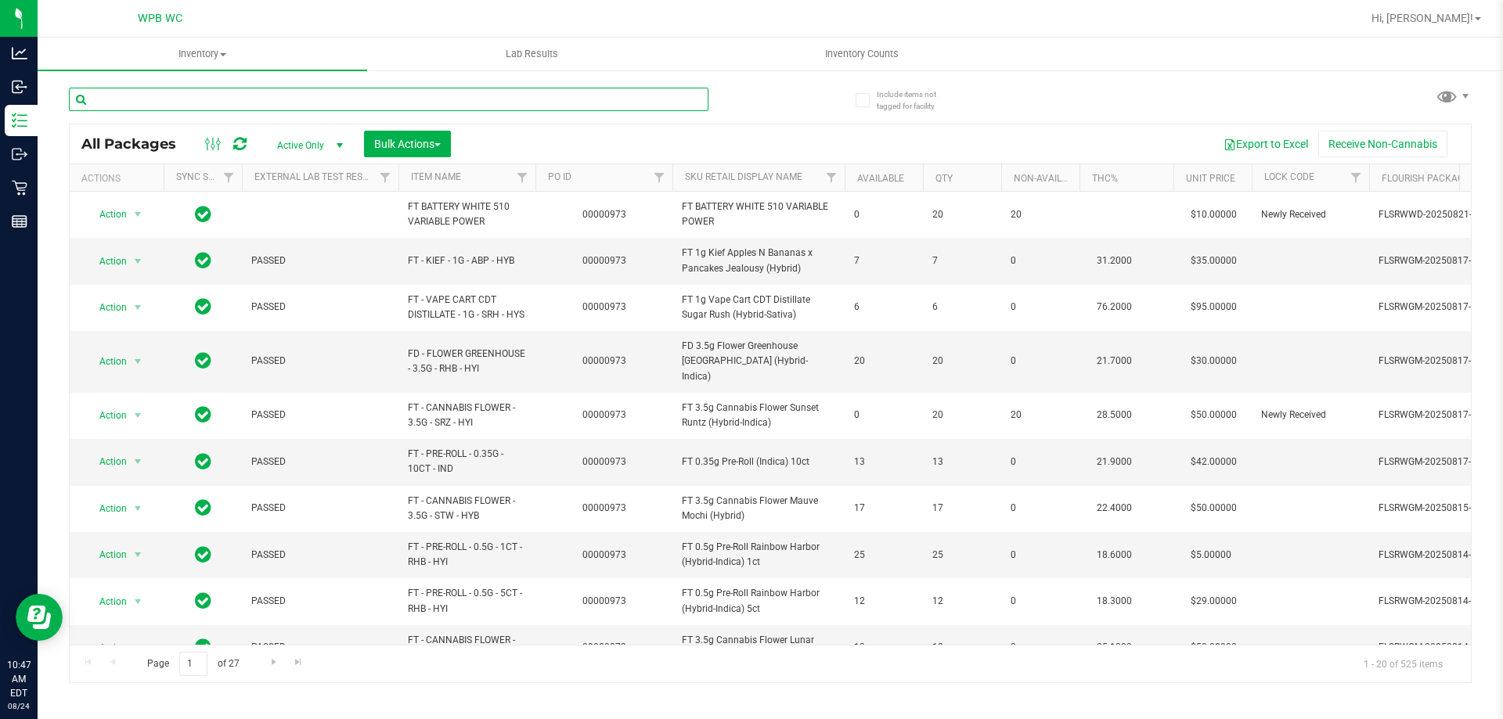
click at [185, 100] on input "text" at bounding box center [388, 99] width 639 height 23
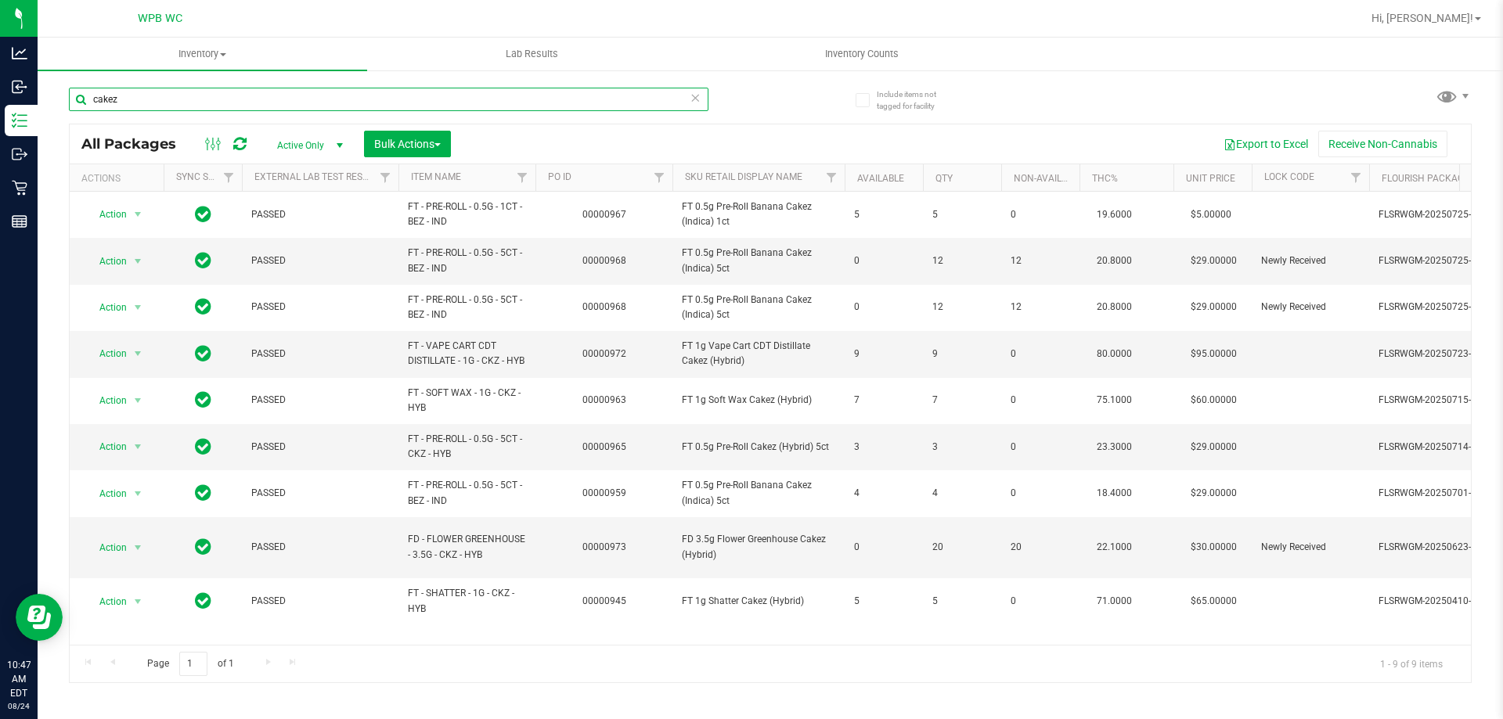
click at [239, 93] on input "cakez" at bounding box center [388, 99] width 639 height 23
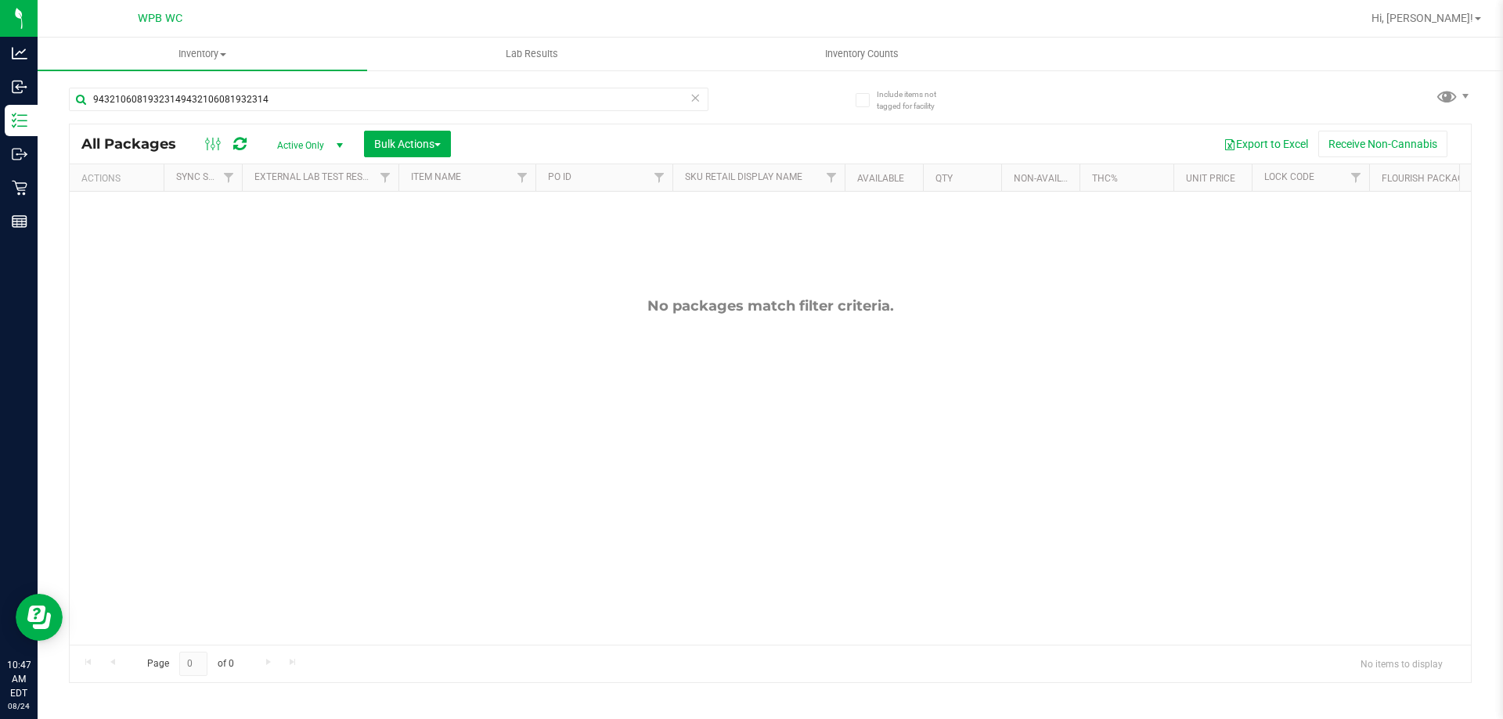
click at [278, 120] on div "94321060819323149432106081932314" at bounding box center [388, 106] width 639 height 36
click at [281, 99] on input "94321060819323149432106081932314" at bounding box center [388, 99] width 639 height 23
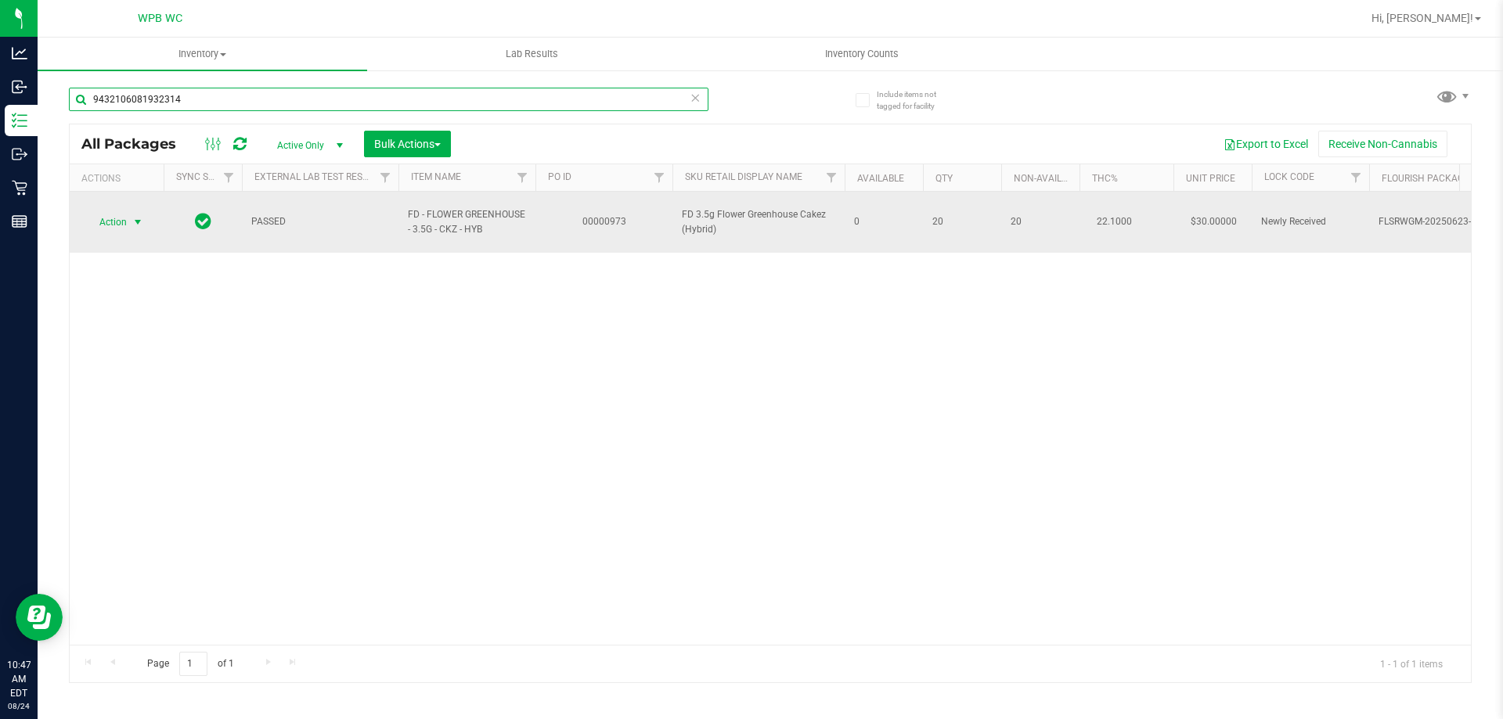
type input "9432106081932314"
click at [131, 216] on span "select" at bounding box center [137, 222] width 13 height 13
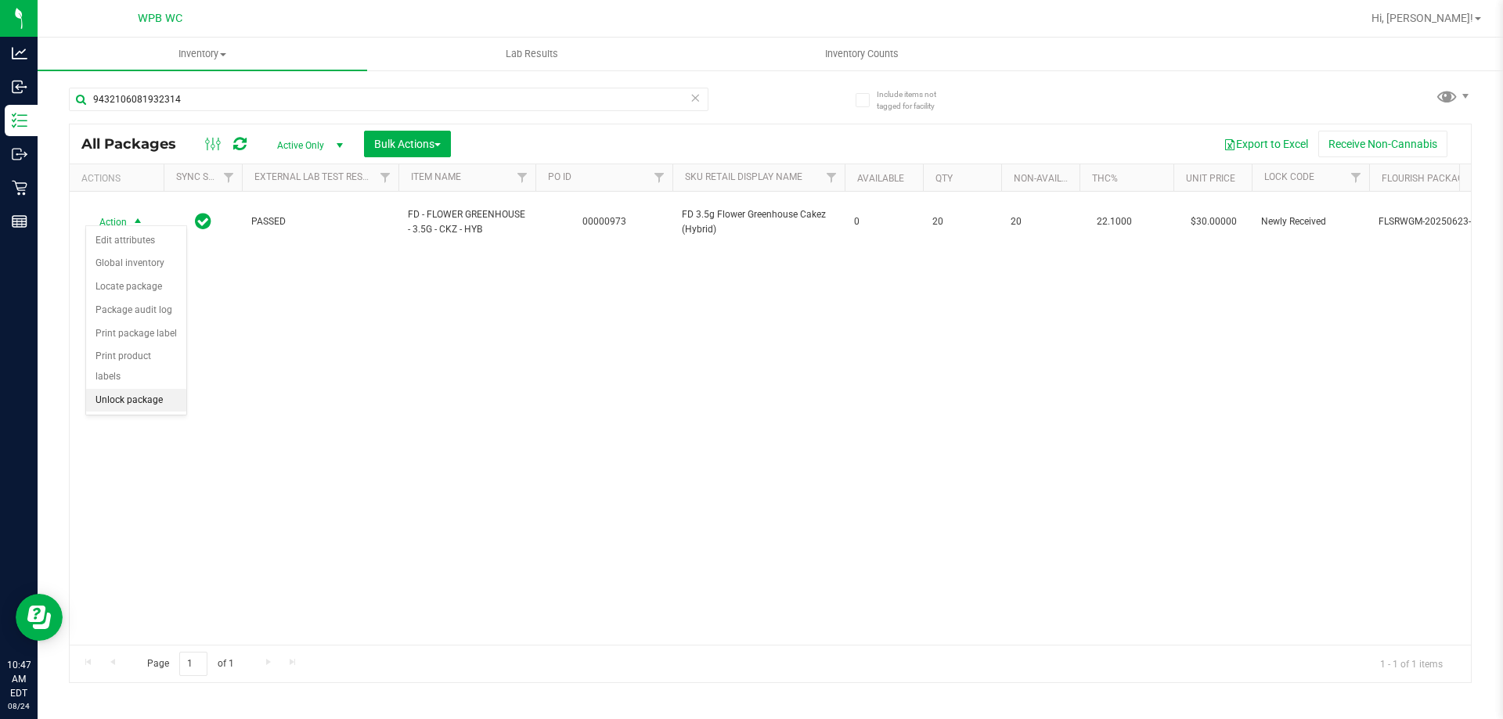
click at [120, 389] on li "Unlock package" at bounding box center [136, 400] width 100 height 23
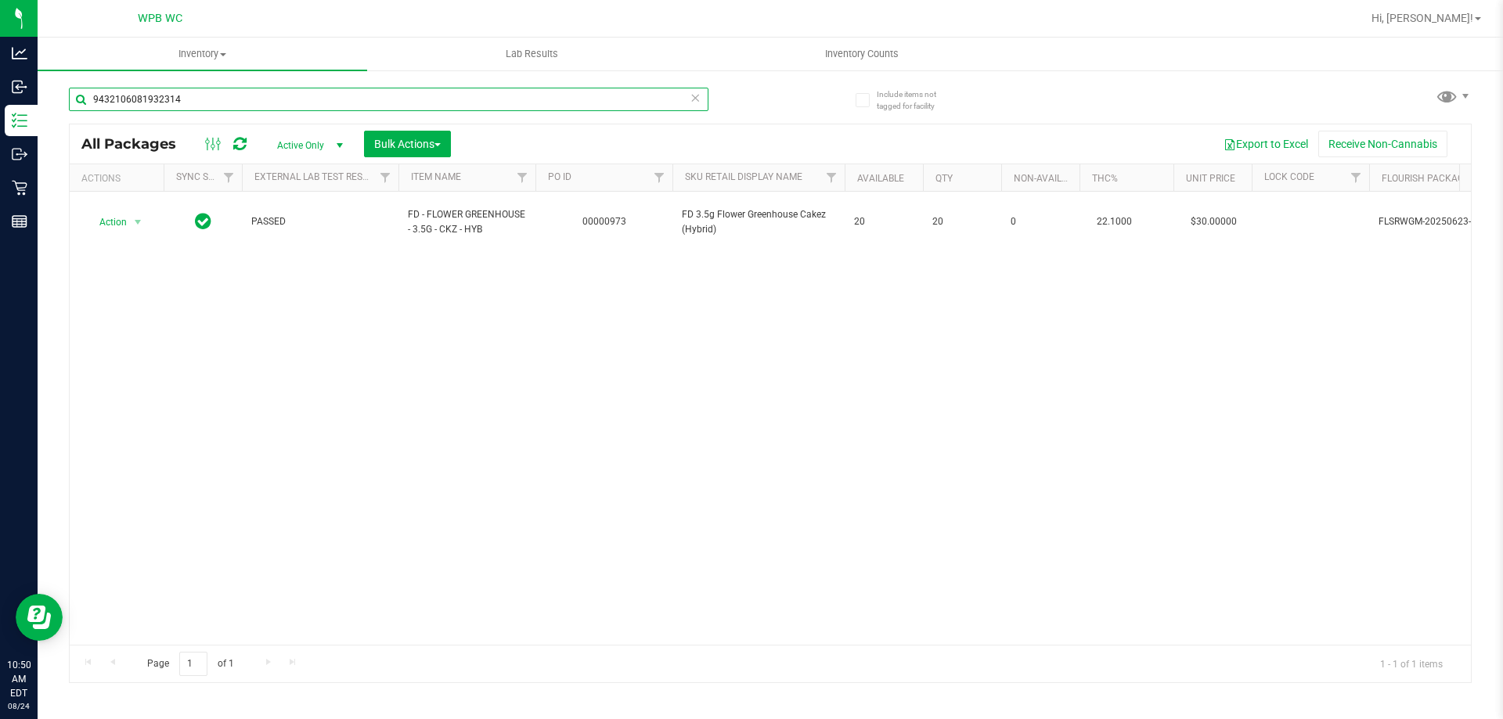
click at [234, 94] on input "9432106081932314" at bounding box center [388, 99] width 639 height 23
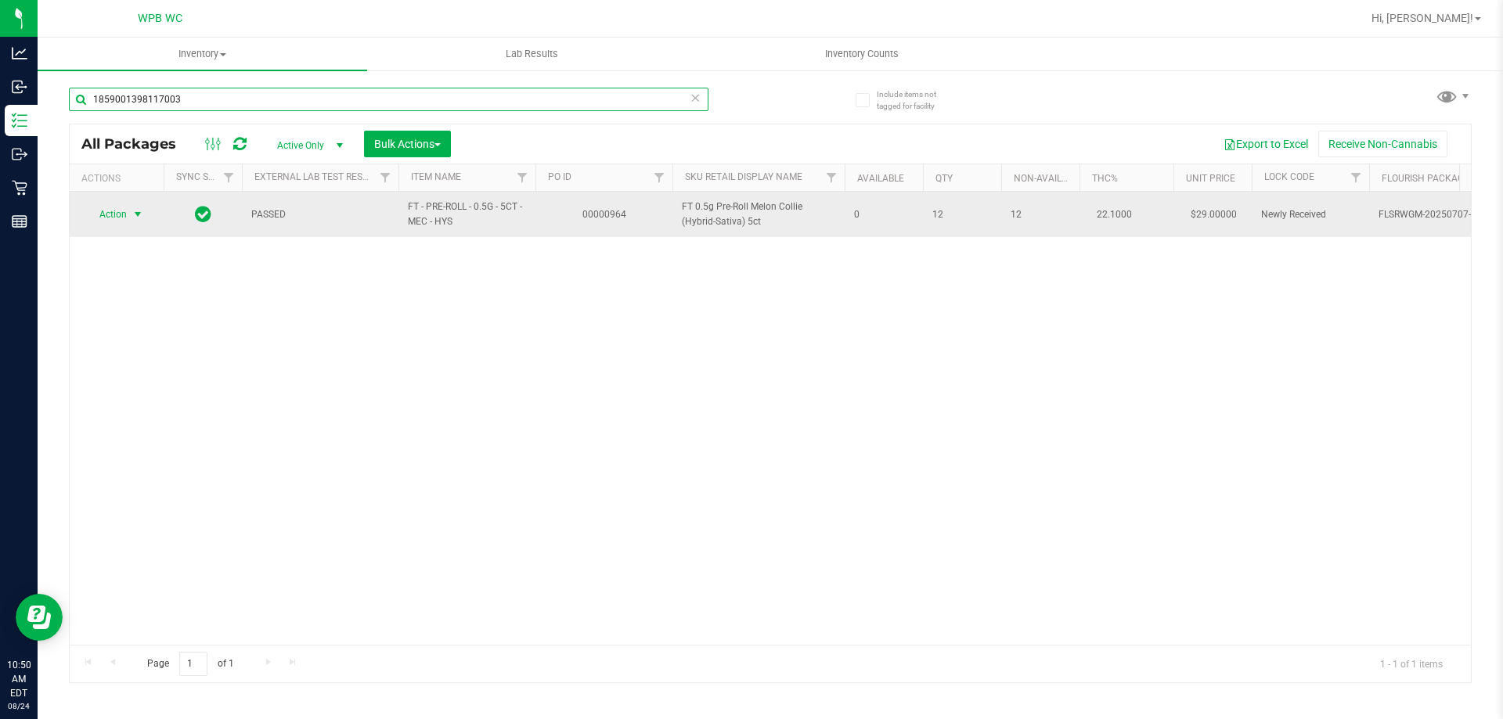
type input "1859001398117003"
click at [121, 211] on span "Action" at bounding box center [106, 214] width 42 height 22
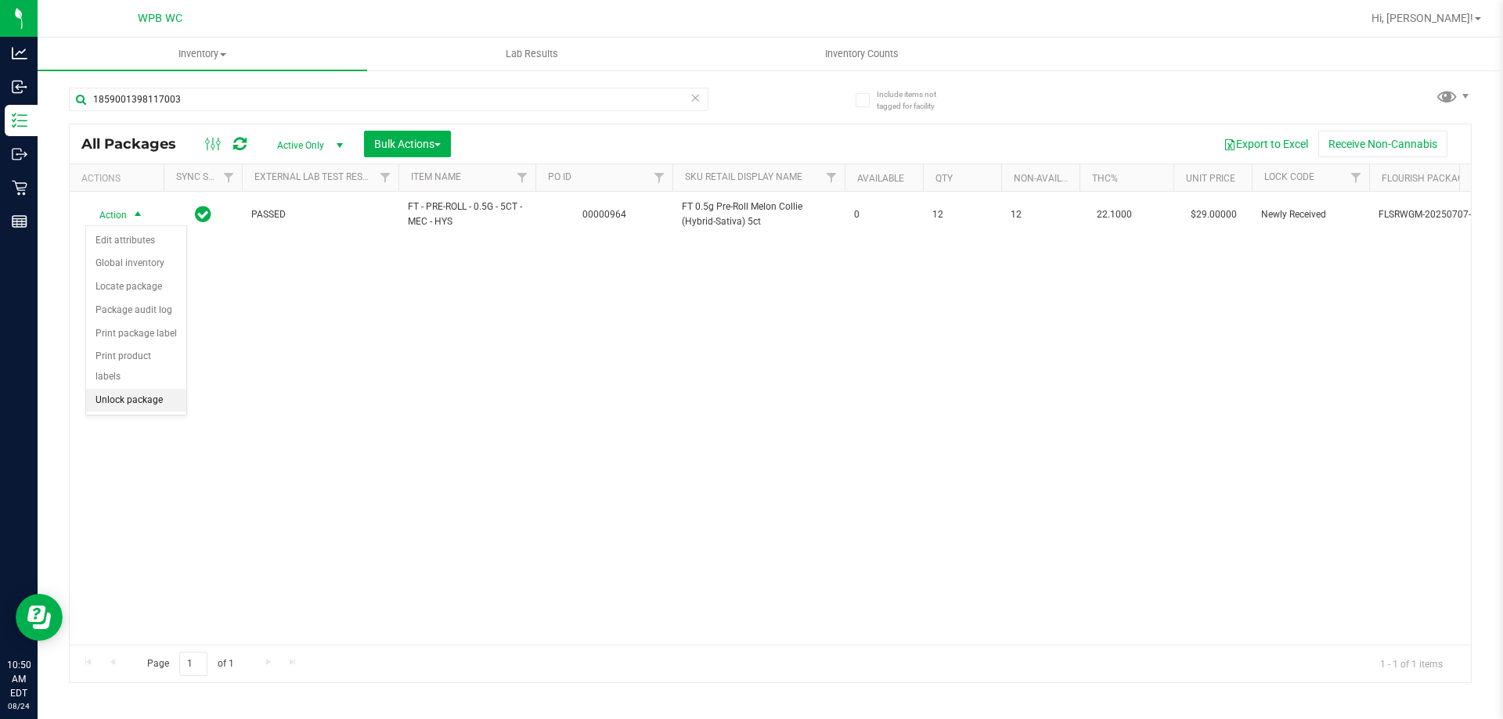
click at [128, 389] on li "Unlock package" at bounding box center [136, 400] width 100 height 23
